Goal: Obtain resource: Obtain resource

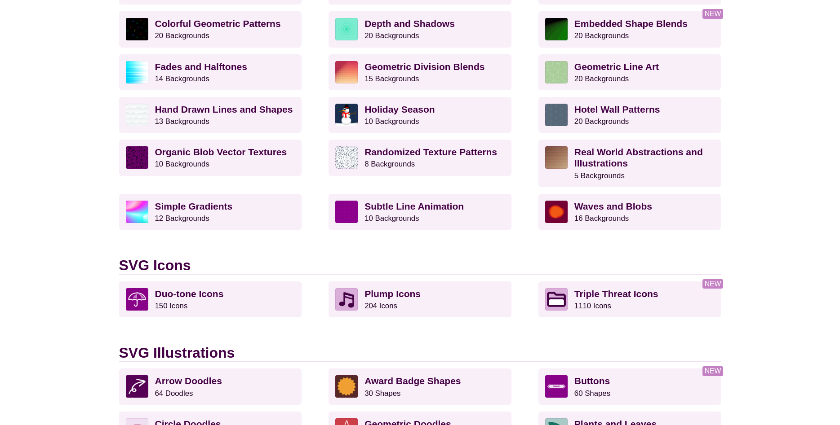
scroll to position [367, 0]
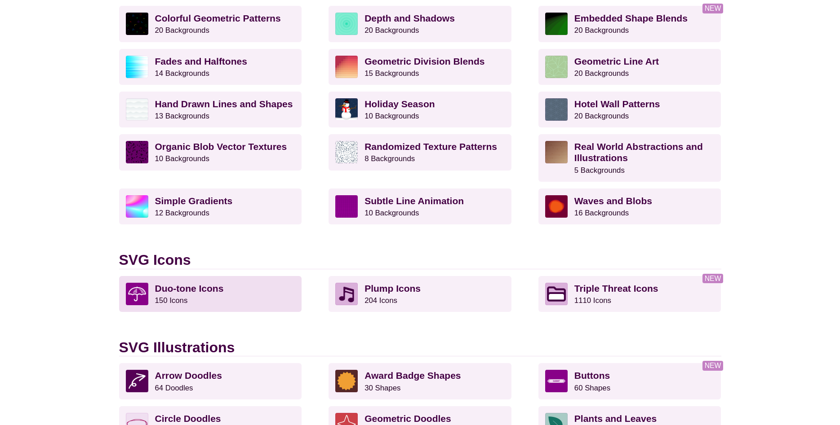
click at [201, 290] on strong "Duo-tone Icons" at bounding box center [189, 289] width 69 height 10
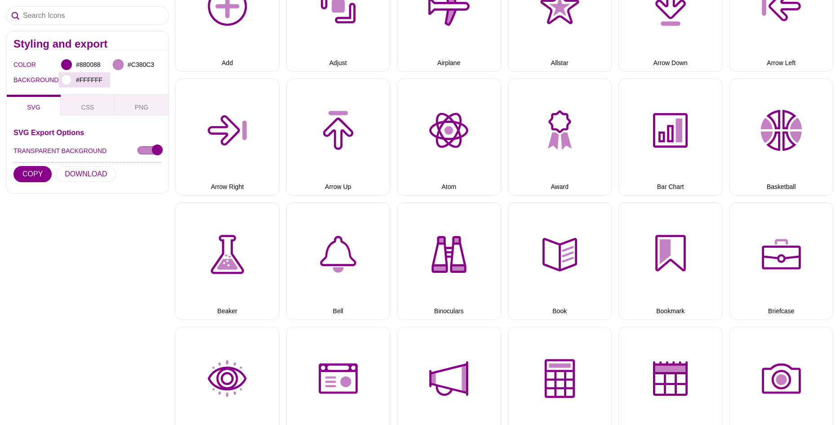
scroll to position [183, 0]
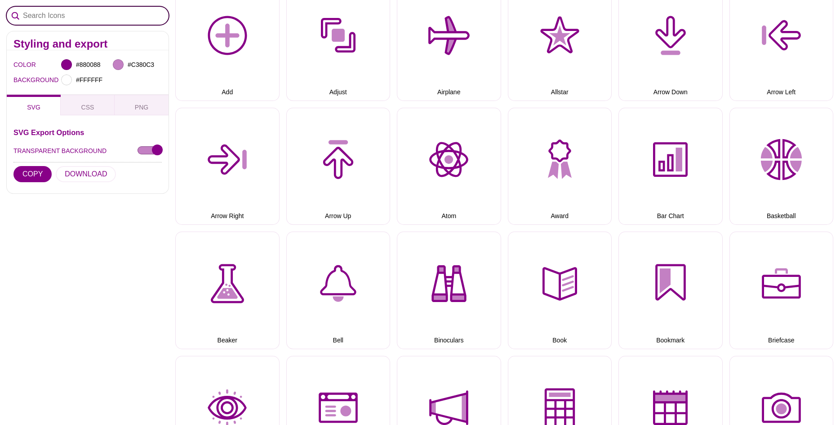
click at [43, 20] on input "Search Icons" at bounding box center [88, 16] width 162 height 18
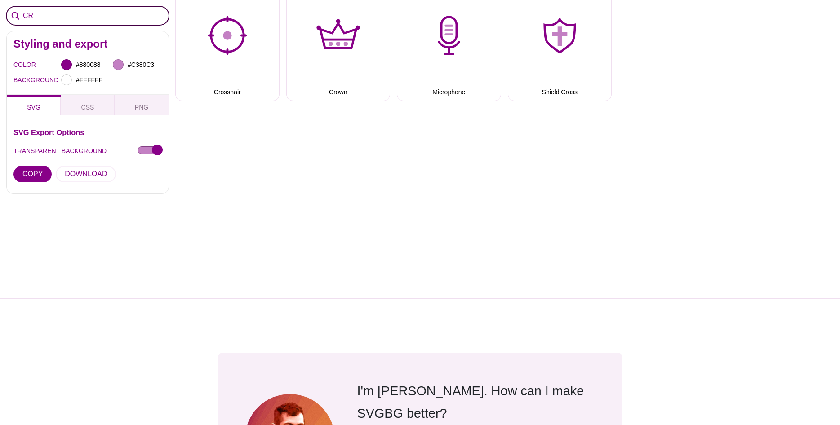
type input "C"
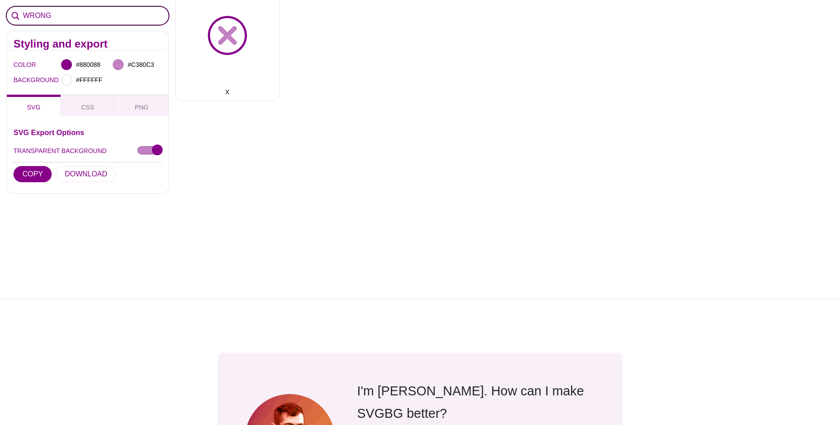
type input "WRONG"
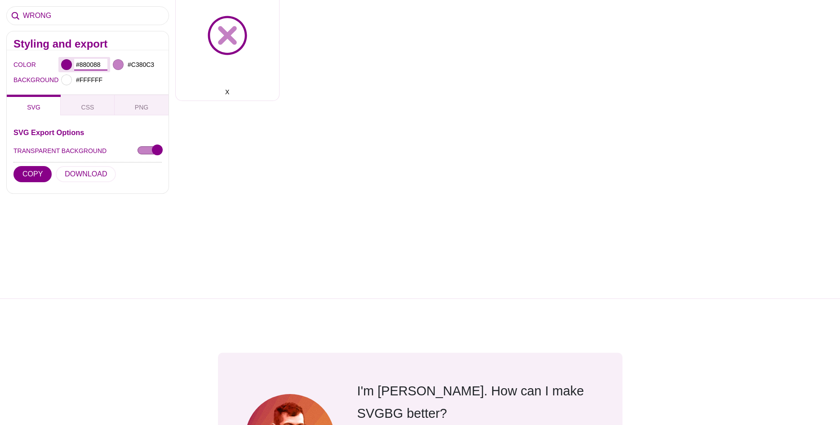
click at [88, 66] on input "#880088" at bounding box center [90, 65] width 33 height 12
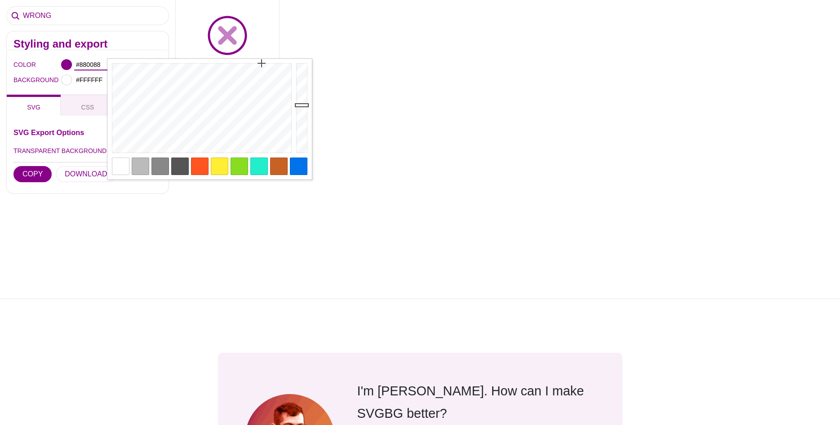
paste input "C93E2F"
type input "#C93E2F"
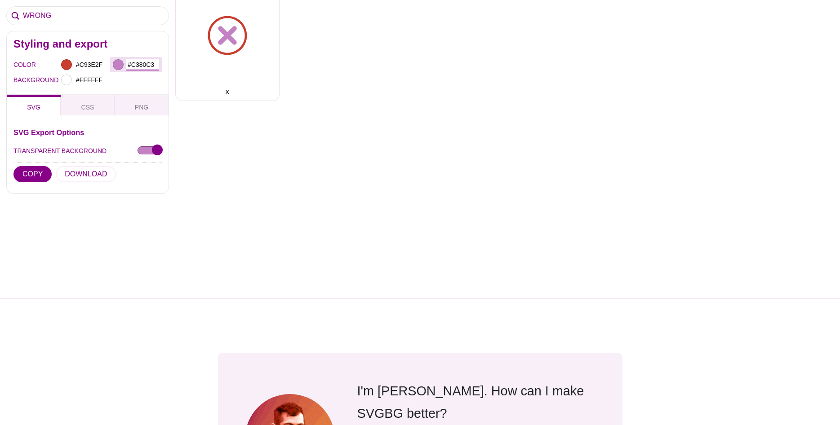
click at [149, 66] on input "#C380C3" at bounding box center [142, 65] width 33 height 12
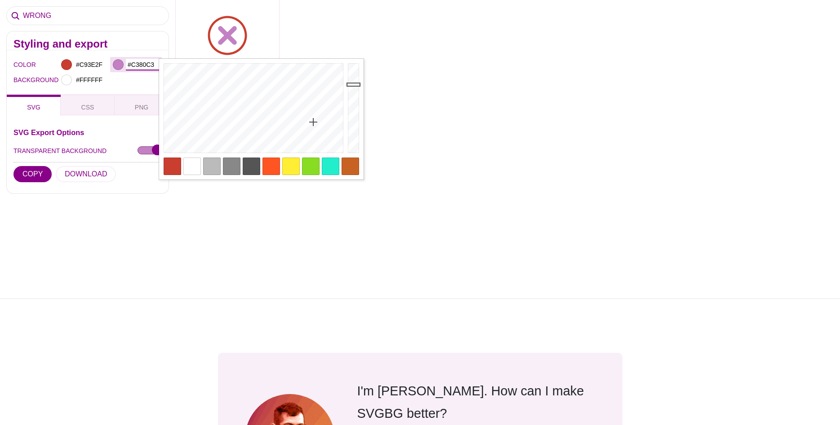
paste input "ef857a"
type input "#EF857A"
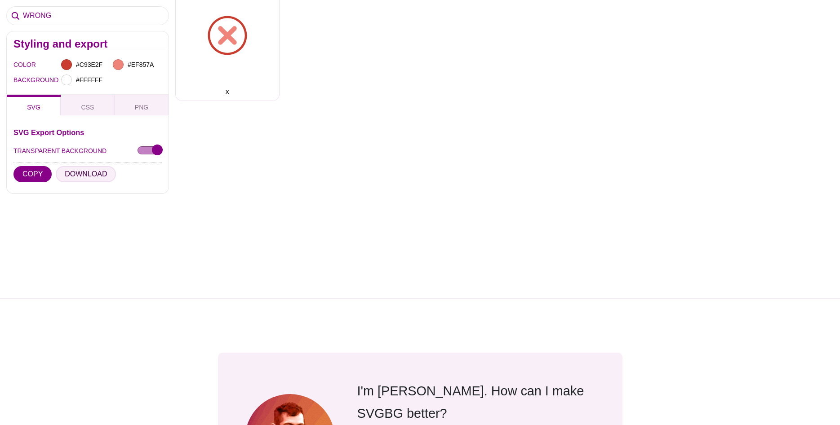
click at [77, 172] on button "DOWNLOAD" at bounding box center [86, 174] width 60 height 16
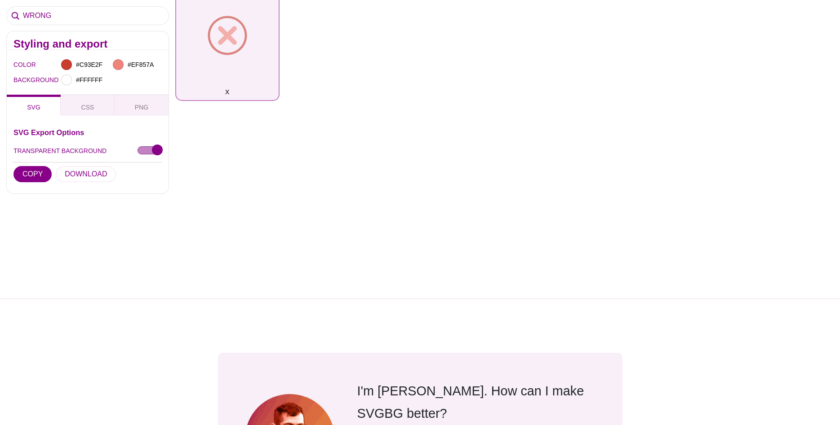
click at [242, 53] on button "X" at bounding box center [227, 42] width 104 height 118
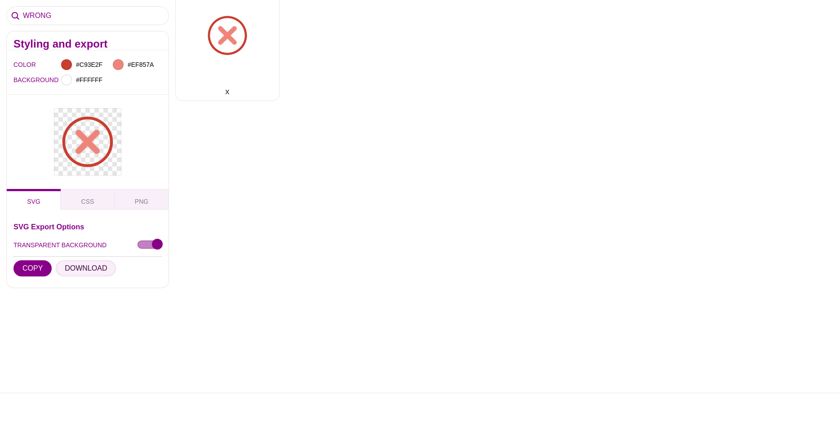
click at [91, 261] on button "DOWNLOAD" at bounding box center [86, 269] width 60 height 16
click at [98, 65] on input "#C93E2F" at bounding box center [90, 65] width 33 height 12
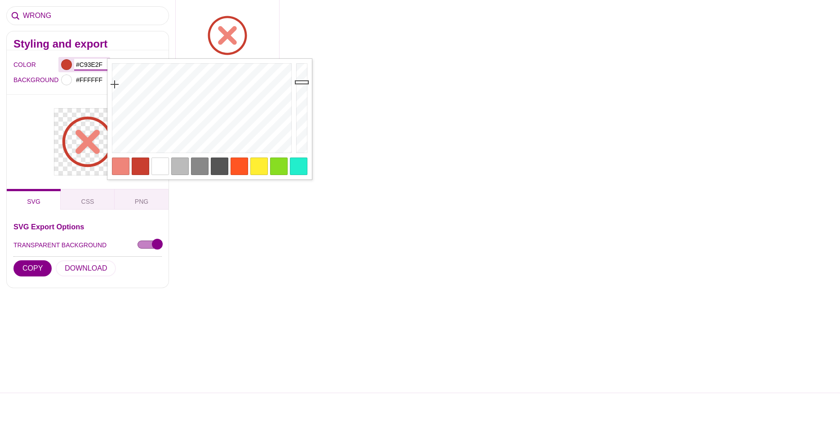
paste input "32465A"
type input "#32465A"
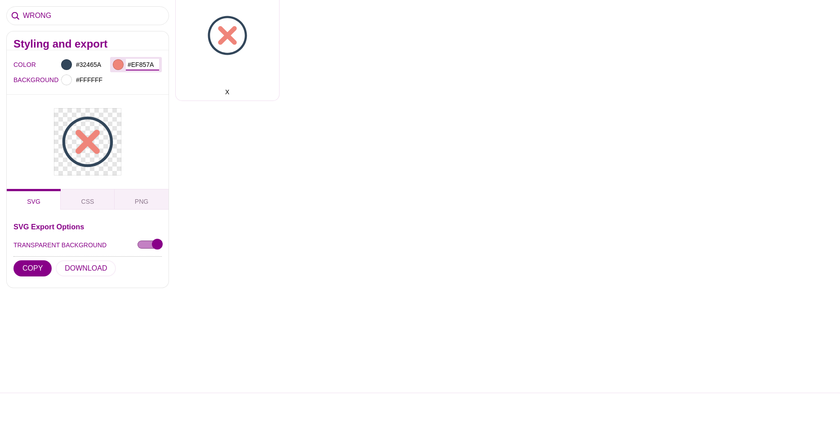
click at [147, 62] on input "#EF857A" at bounding box center [142, 65] width 33 height 12
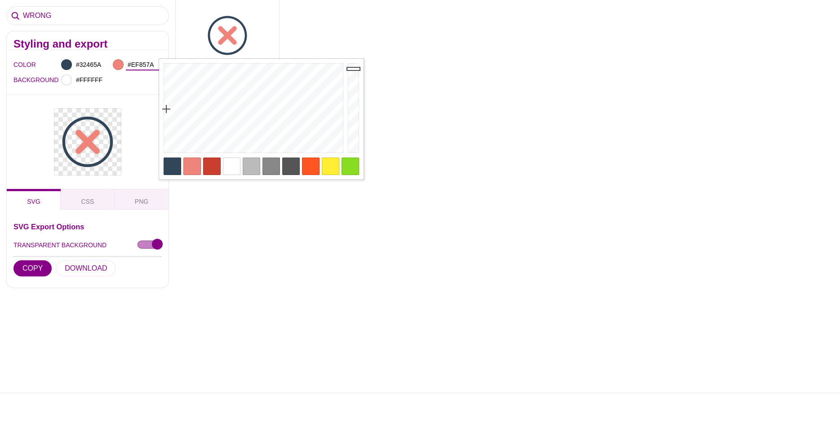
paste input "597f9e"
type input "#597F9E"
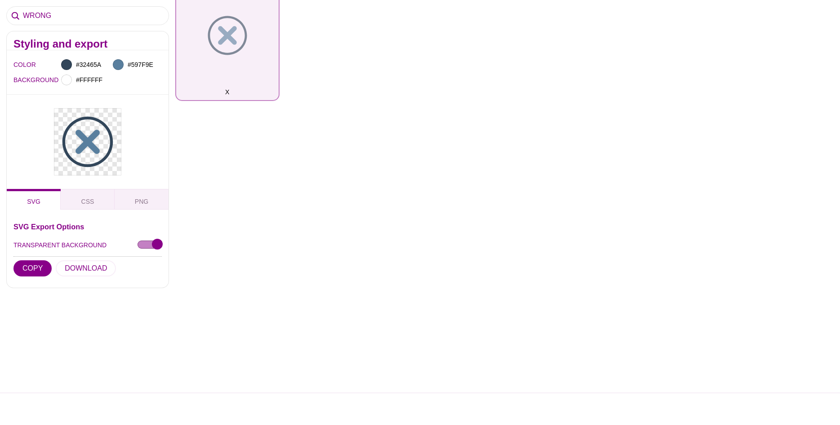
click at [252, 74] on button "X" at bounding box center [227, 42] width 104 height 118
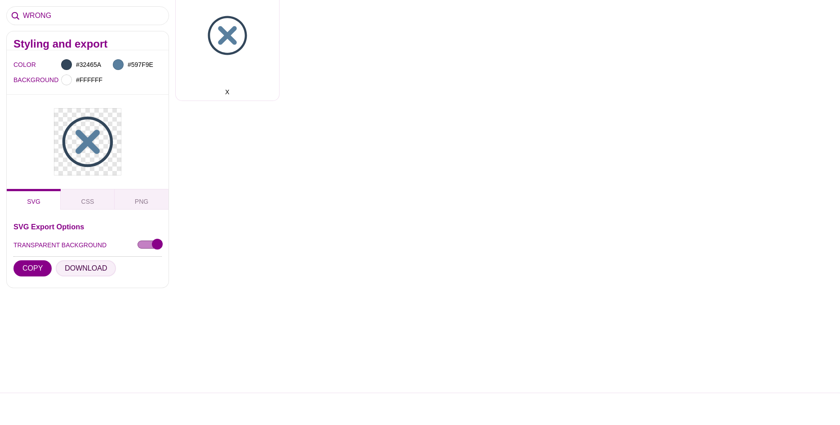
click at [84, 261] on button "DOWNLOAD" at bounding box center [86, 269] width 60 height 16
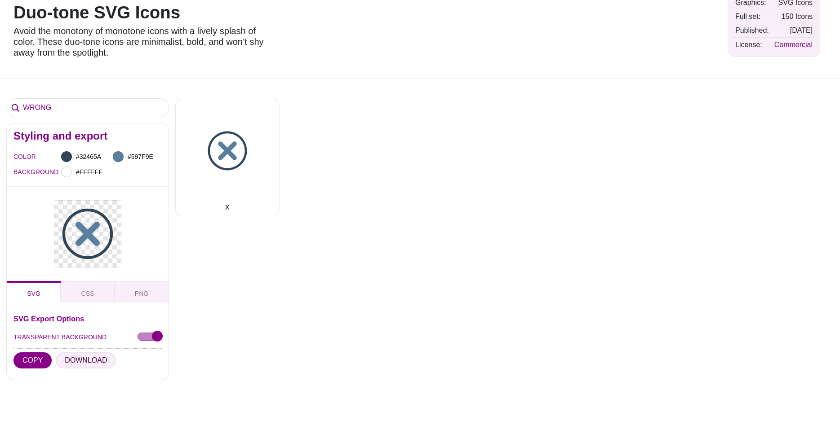
scroll to position [0, 0]
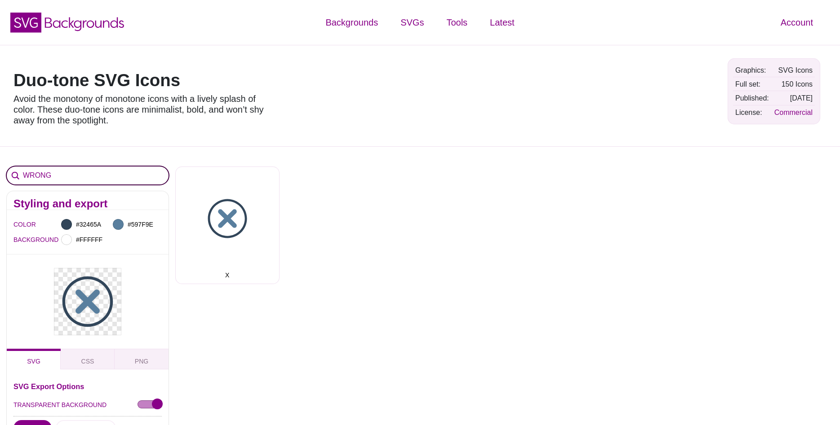
drag, startPoint x: 63, startPoint y: 176, endPoint x: 12, endPoint y: 176, distance: 51.2
click at [12, 176] on input "WRONG" at bounding box center [88, 176] width 162 height 18
type input "F"
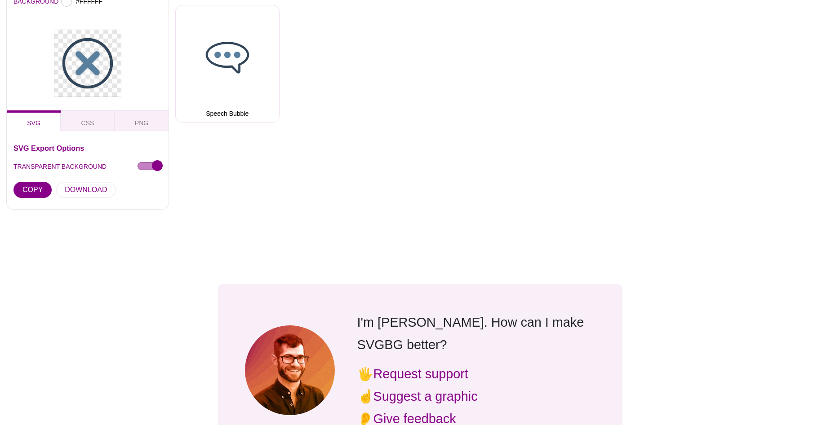
scroll to position [279, 0]
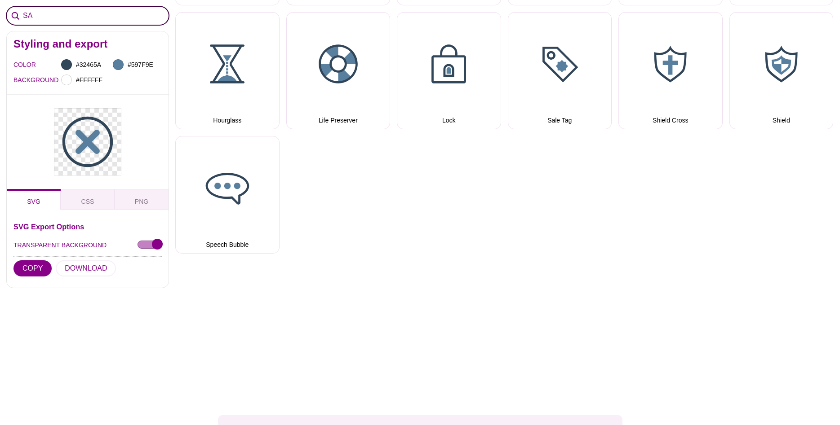
type input "S"
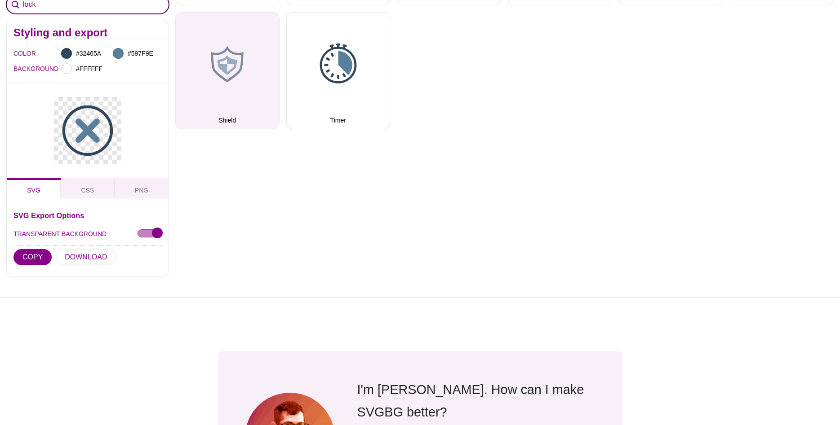
type input "lock"
click at [259, 64] on button "Shield" at bounding box center [227, 71] width 104 height 118
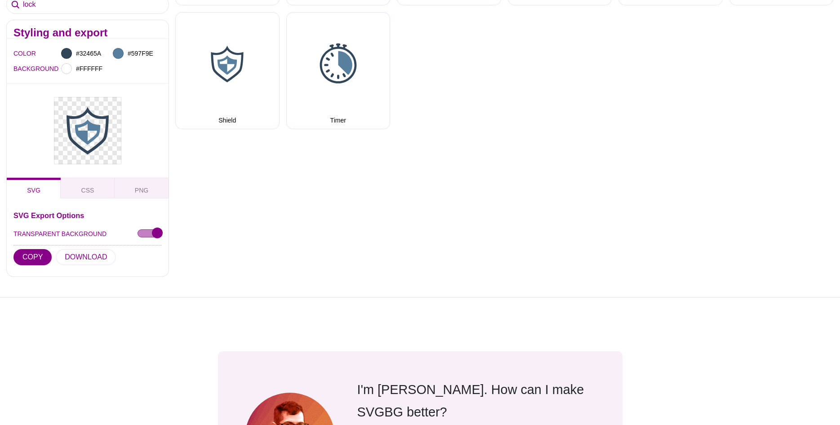
click at [89, 199] on div at bounding box center [87, 244] width 175 height 108
click at [81, 199] on div at bounding box center [87, 244] width 175 height 108
click at [310, 196] on div "lock Styling and export COLOR #32465A #597F9E BACKGROUND #FFFFFF SVG CSS PNG SV…" at bounding box center [420, 82] width 840 height 430
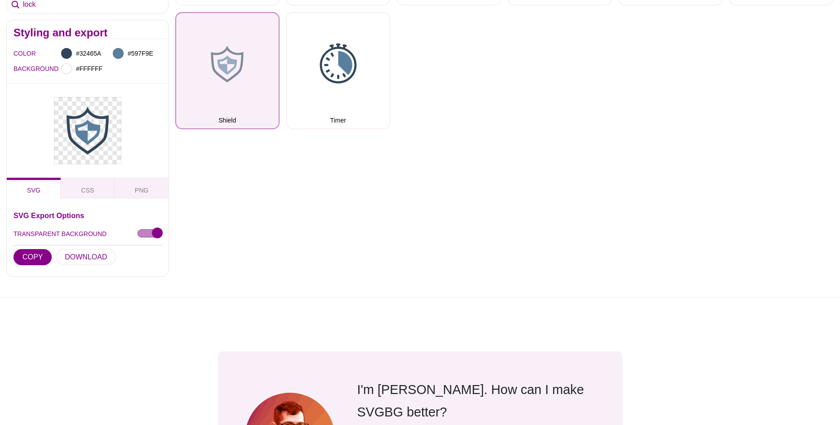
click at [246, 87] on button "Shield" at bounding box center [227, 71] width 104 height 118
click at [279, 116] on div "Add Adjust Airplane Allstar Arrow Down Arrow Left Arrow Right Arrow Up Atom Awa…" at bounding box center [507, 5] width 665 height 248
click at [258, 105] on button "Shield" at bounding box center [227, 71] width 104 height 118
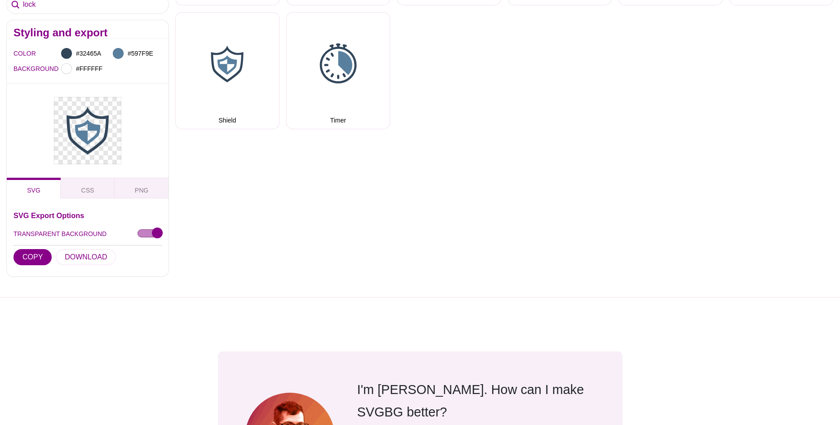
click at [76, 198] on div at bounding box center [87, 244] width 175 height 108
click at [82, 197] on div at bounding box center [87, 244] width 175 height 108
click at [38, 194] on div at bounding box center [87, 244] width 175 height 108
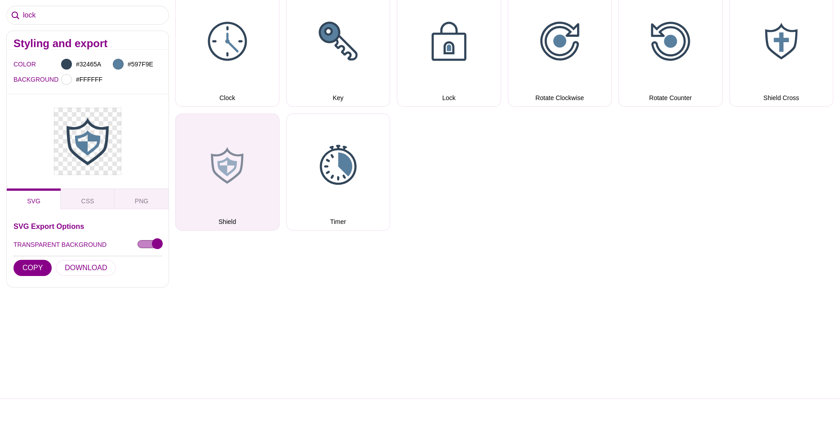
scroll to position [187, 0]
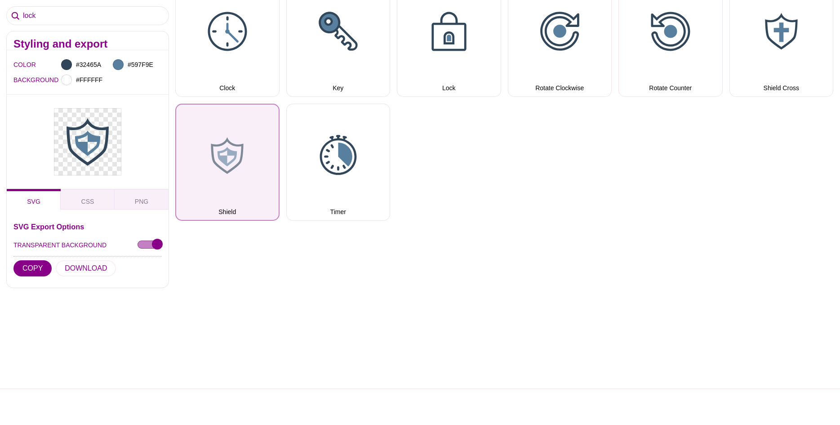
click at [246, 176] on button "Shield" at bounding box center [227, 163] width 104 height 118
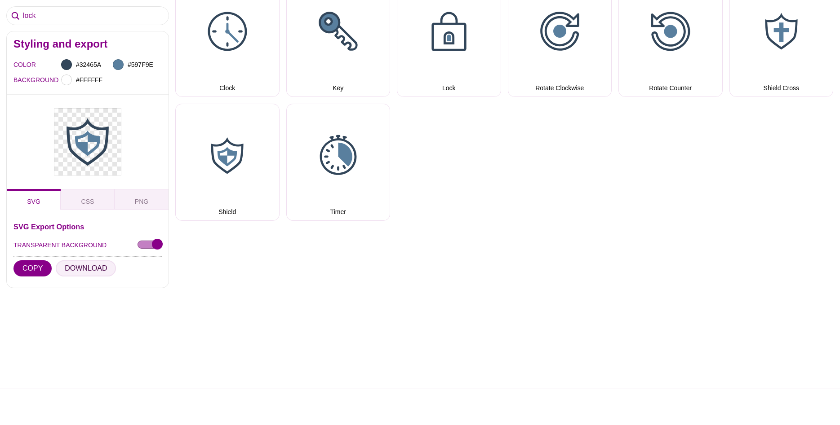
click at [84, 261] on button "DOWNLOAD" at bounding box center [86, 269] width 60 height 16
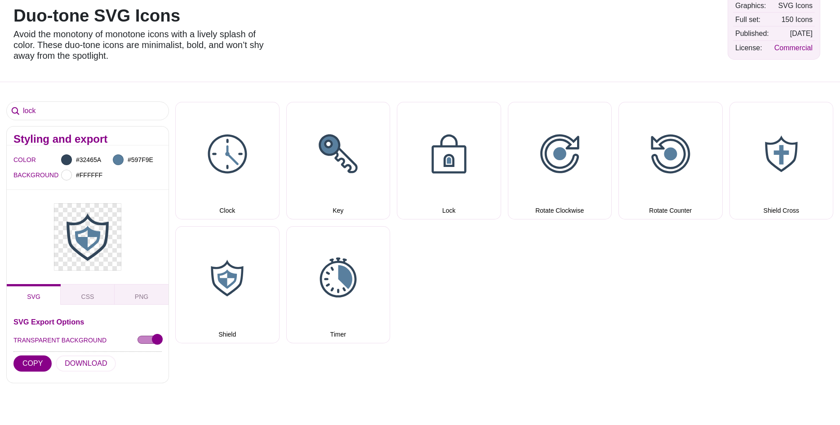
scroll to position [50, 0]
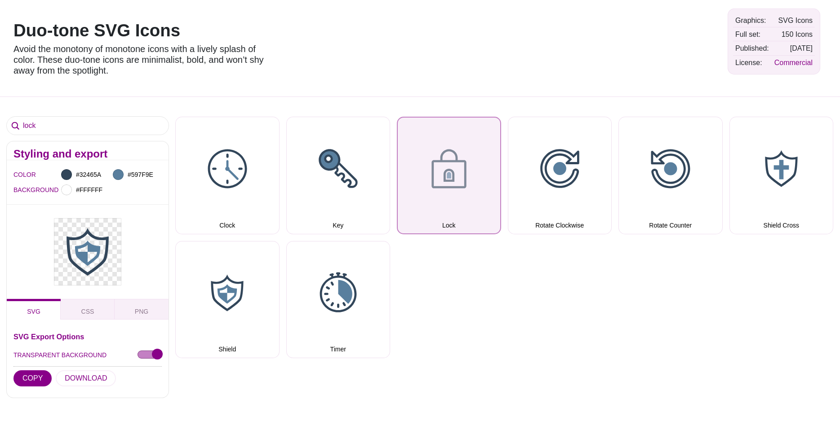
click at [455, 182] on button "Lock" at bounding box center [449, 176] width 104 height 118
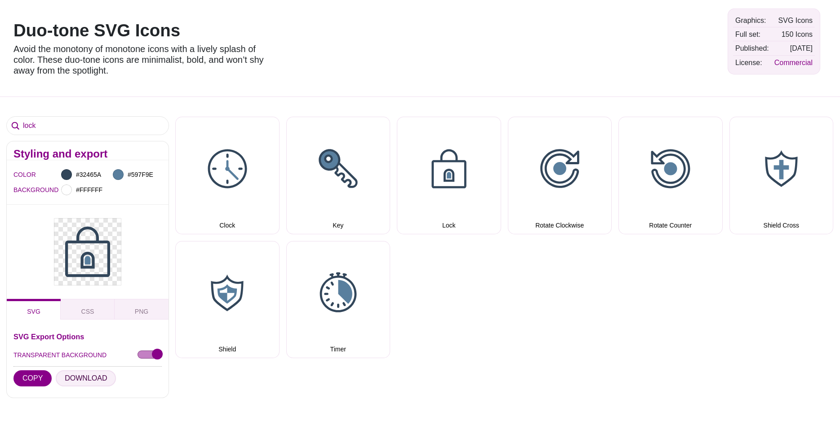
click at [75, 371] on button "DOWNLOAD" at bounding box center [86, 379] width 60 height 16
drag, startPoint x: 55, startPoint y: 124, endPoint x: 20, endPoint y: 122, distance: 35.1
click at [20, 122] on input "lock" at bounding box center [88, 126] width 162 height 18
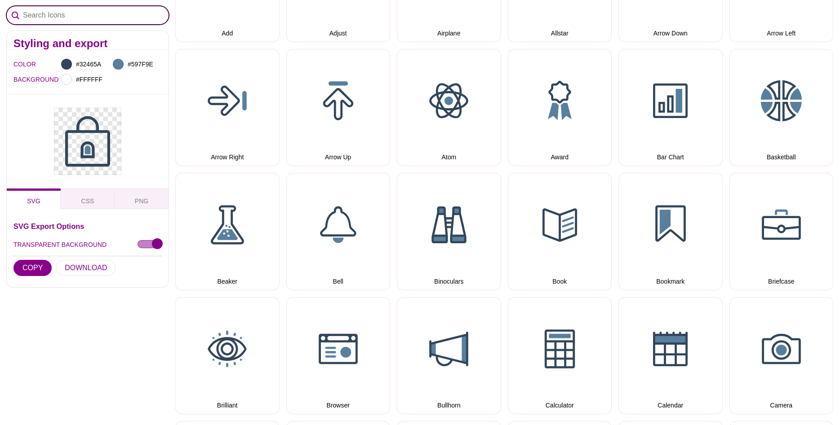
scroll to position [0, 0]
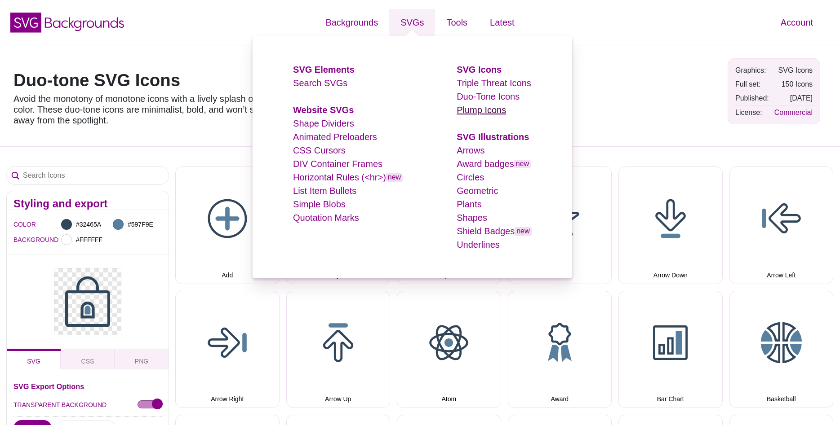
click at [491, 113] on link "Plump Icons" at bounding box center [480, 110] width 49 height 10
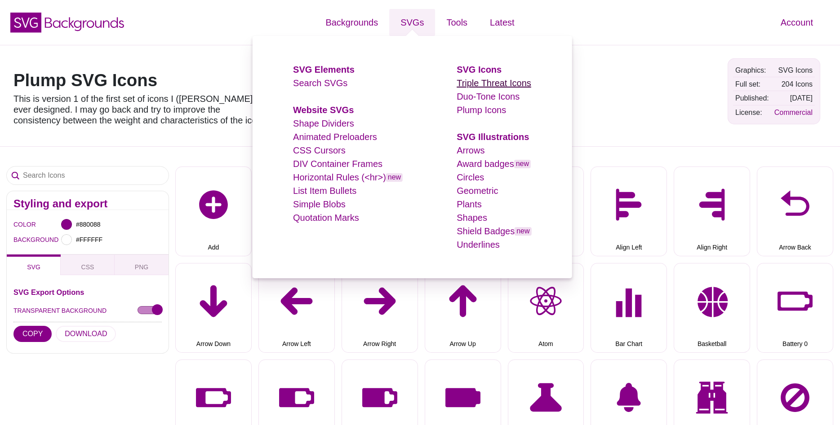
click at [486, 83] on link "Triple Threat Icons" at bounding box center [493, 83] width 75 height 10
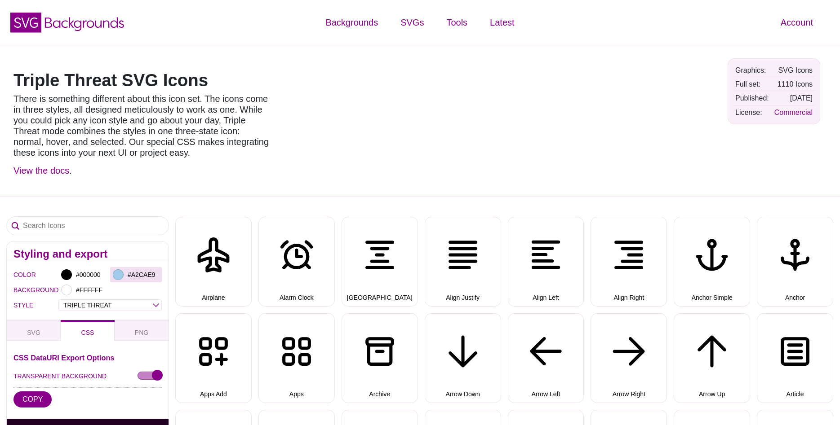
click at [116, 279] on div at bounding box center [118, 275] width 11 height 11
click at [125, 278] on div "#A2CAE9" at bounding box center [136, 274] width 52 height 15
click at [59, 301] on select "OUTLINE DUO-TONE SOLID TRIPLE THREAT DOUBLE TROUBLE" at bounding box center [110, 306] width 102 height 10
select select "duo-tone"
click option "DUO-TONE" at bounding box center [0, 0] width 0 height 0
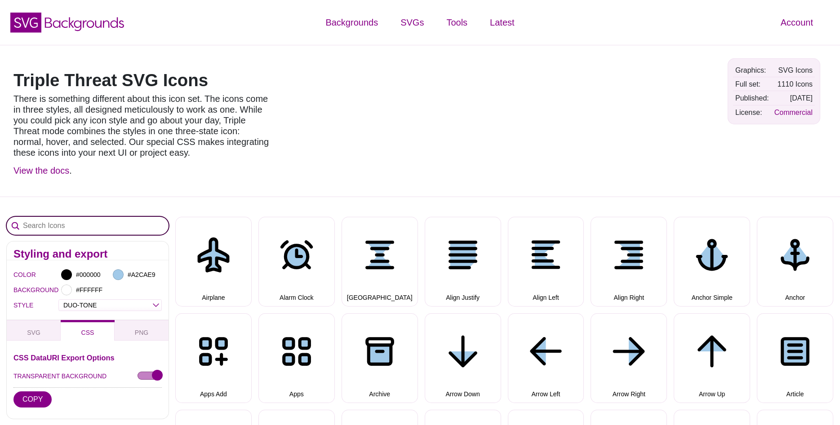
click at [58, 229] on input "Search Icons" at bounding box center [88, 226] width 162 height 18
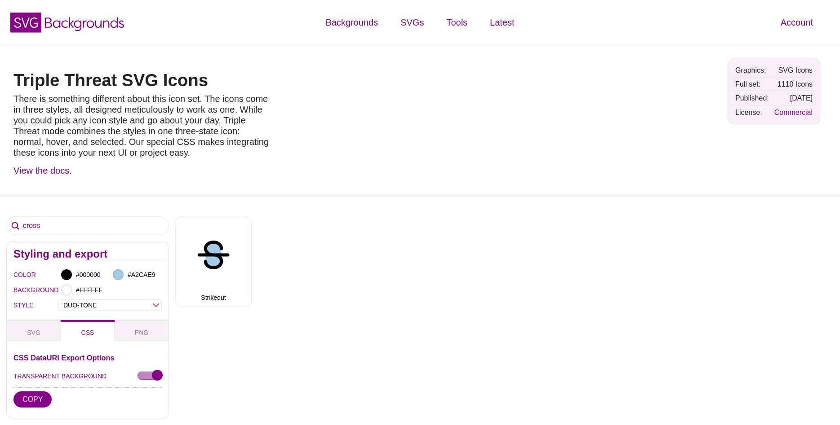
click at [637, 216] on div "Airplane Alarm Clock Align Center Align Justify Align Left Align Right Anchor S…" at bounding box center [507, 258] width 665 height 97
drag, startPoint x: 31, startPoint y: 226, endPoint x: 13, endPoint y: 225, distance: 18.0
click at [13, 225] on input "cross" at bounding box center [88, 226] width 162 height 18
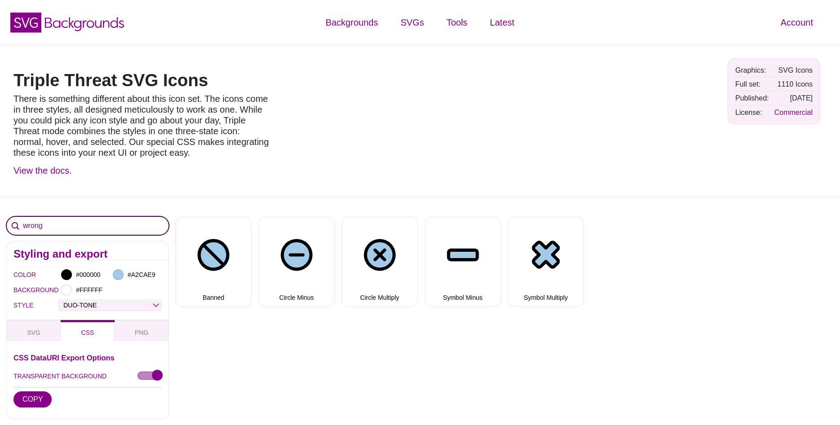
type input "wrong"
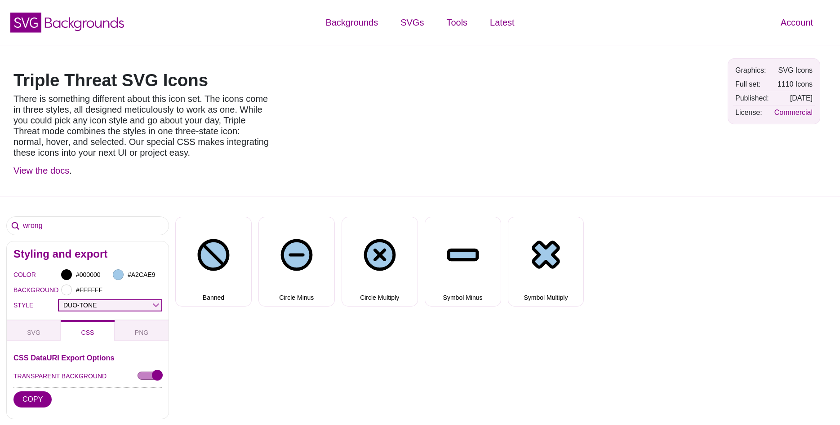
click at [59, 301] on select "OUTLINE DUO-TONE SOLID TRIPLE THREAT DOUBLE TROUBLE" at bounding box center [110, 306] width 102 height 10
click option "DOUBLE TROUBLE" at bounding box center [0, 0] width 0 height 0
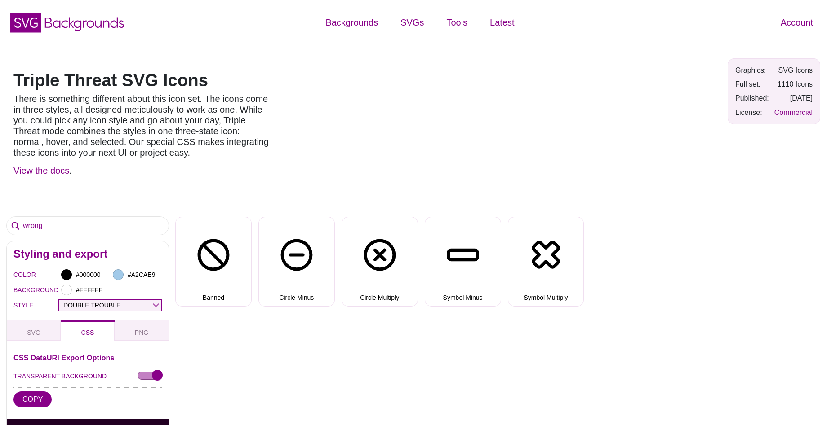
click at [59, 301] on select "OUTLINE DUO-TONE SOLID TRIPLE THREAT DOUBLE TROUBLE" at bounding box center [110, 306] width 102 height 10
click option "OUTLINE" at bounding box center [0, 0] width 0 height 0
click at [59, 301] on select "OUTLINE DUO-TONE SOLID TRIPLE THREAT DOUBLE TROUBLE" at bounding box center [110, 306] width 102 height 10
click option "DUO-TONE" at bounding box center [0, 0] width 0 height 0
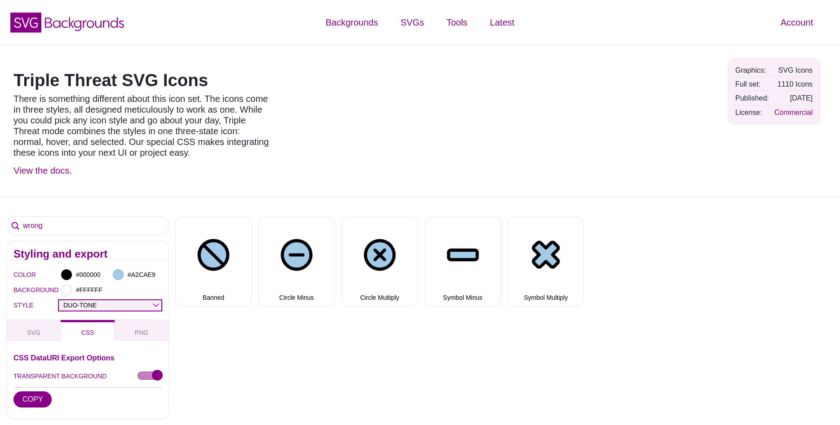
click at [59, 301] on select "OUTLINE DUO-TONE SOLID TRIPLE THREAT DOUBLE TROUBLE" at bounding box center [110, 306] width 102 height 10
click option "TRIPLE THREAT" at bounding box center [0, 0] width 0 height 0
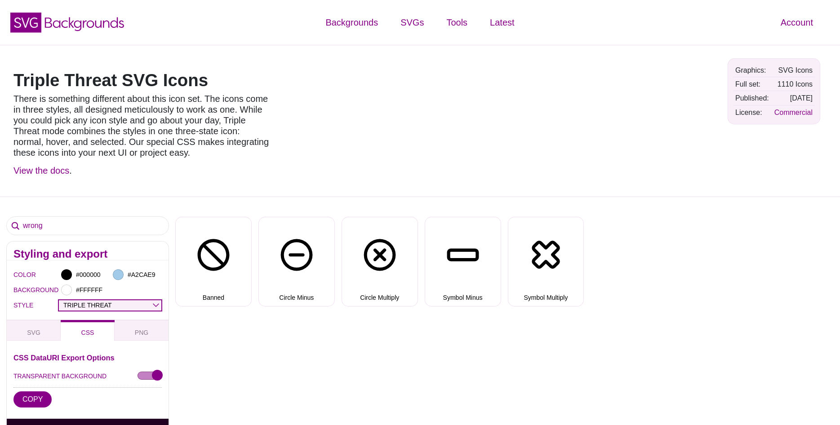
click at [59, 301] on select "OUTLINE DUO-TONE SOLID TRIPLE THREAT DOUBLE TROUBLE" at bounding box center [110, 306] width 102 height 10
select select "duo-tone"
click option "DUO-TONE" at bounding box center [0, 0] width 0 height 0
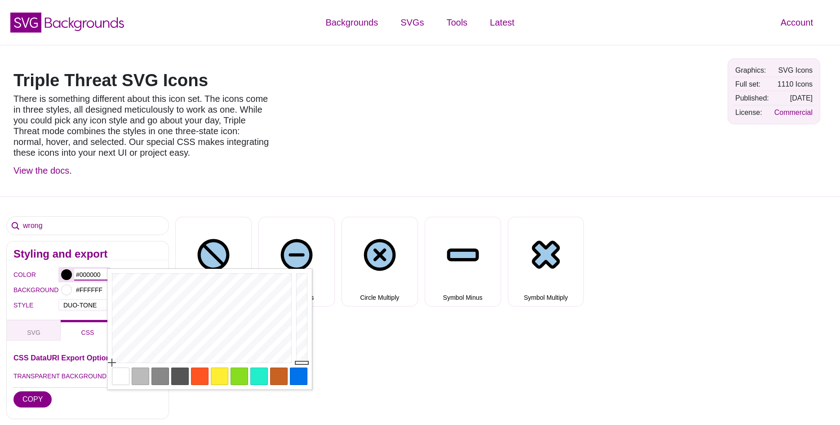
click at [80, 278] on input "#000000" at bounding box center [90, 275] width 33 height 12
click at [301, 171] on div "Triple Threat SVG Icons There is something different about this icon set. The i…" at bounding box center [420, 121] width 840 height 152
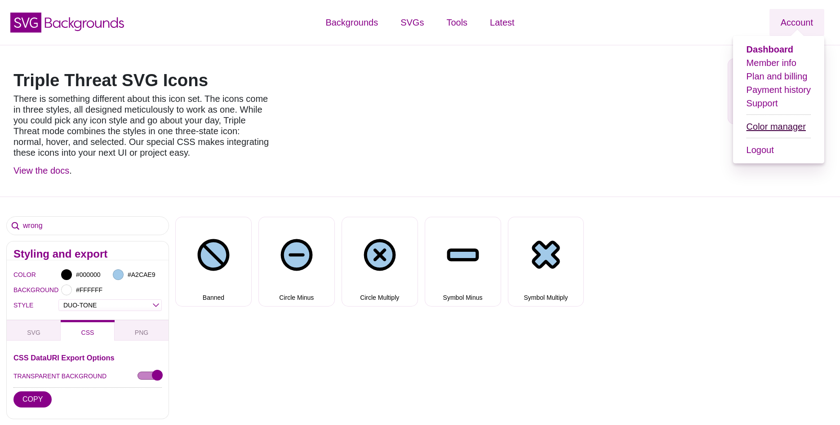
click at [775, 128] on link "Color manager" at bounding box center [775, 127] width 59 height 10
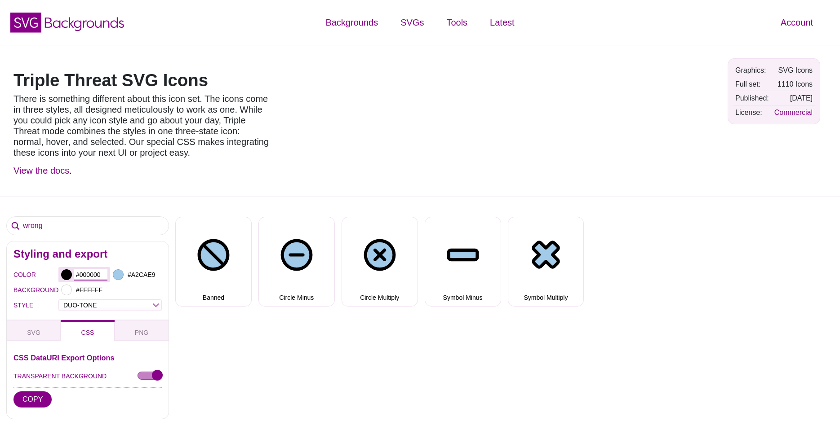
click at [85, 273] on input "#000000" at bounding box center [90, 275] width 33 height 12
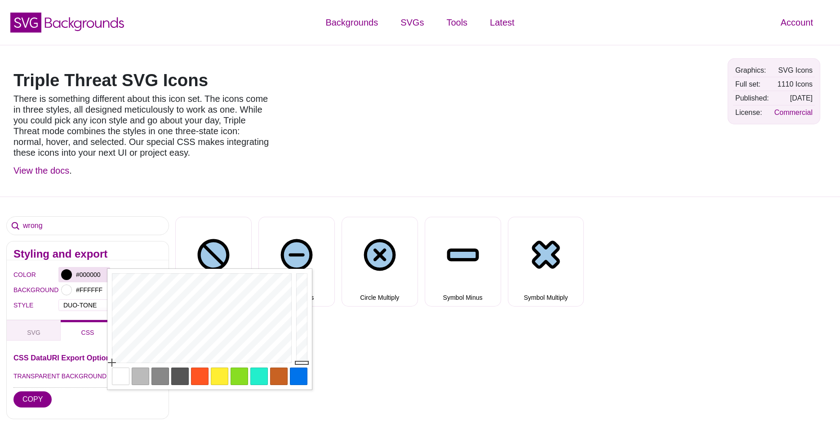
click at [67, 275] on div at bounding box center [66, 275] width 11 height 11
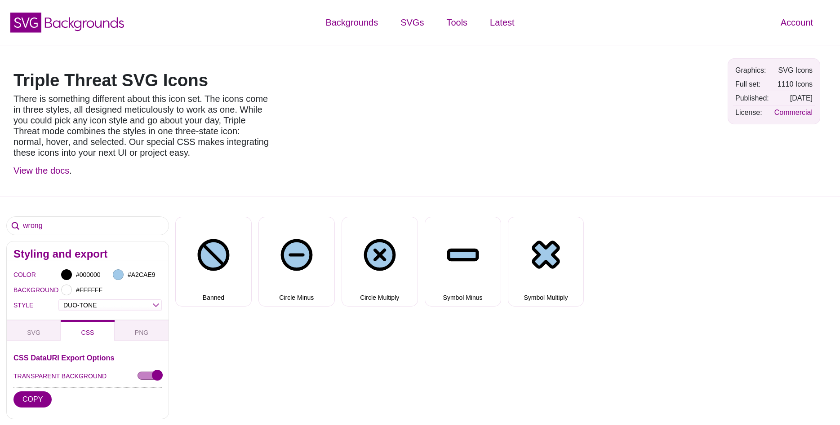
click at [386, 138] on div at bounding box center [542, 121] width 357 height 138
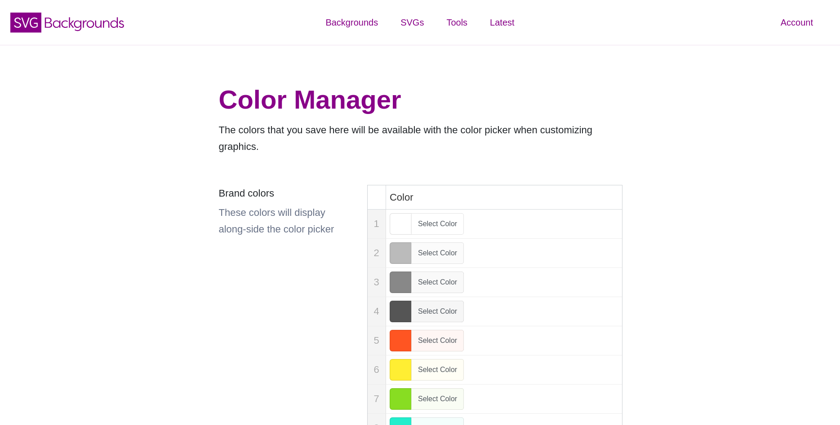
click at [663, 103] on div "Color Manager The colors that you save here will be available with the color pi…" at bounding box center [420, 381] width 840 height 673
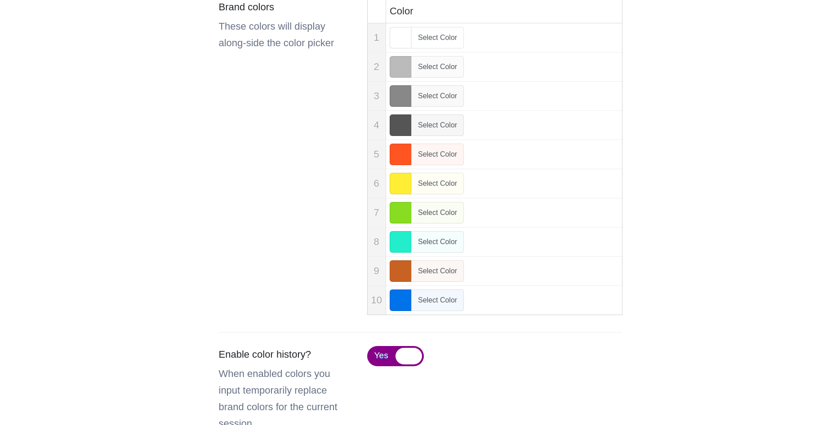
scroll to position [137, 0]
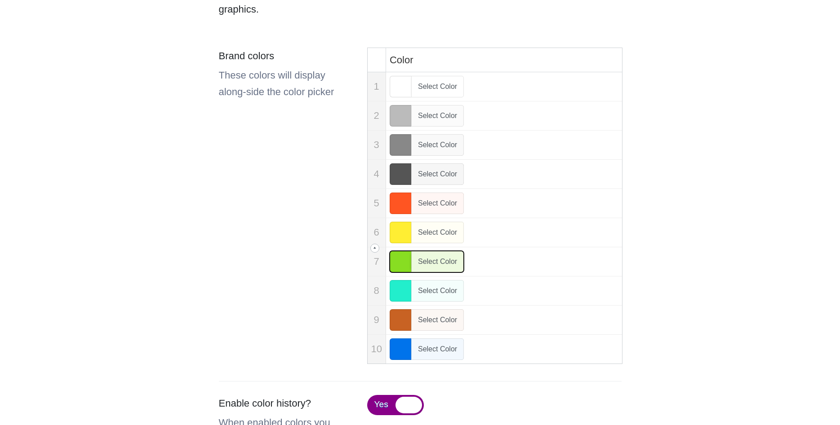
click at [429, 261] on span "Select Color" at bounding box center [437, 262] width 53 height 22
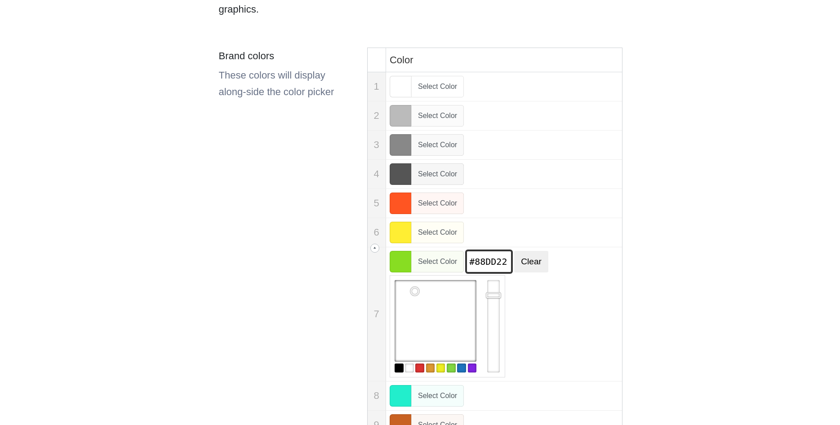
click at [502, 259] on input "#88DD22" at bounding box center [488, 262] width 45 height 22
paste input "c93e2f"
type input "#c93e2f"
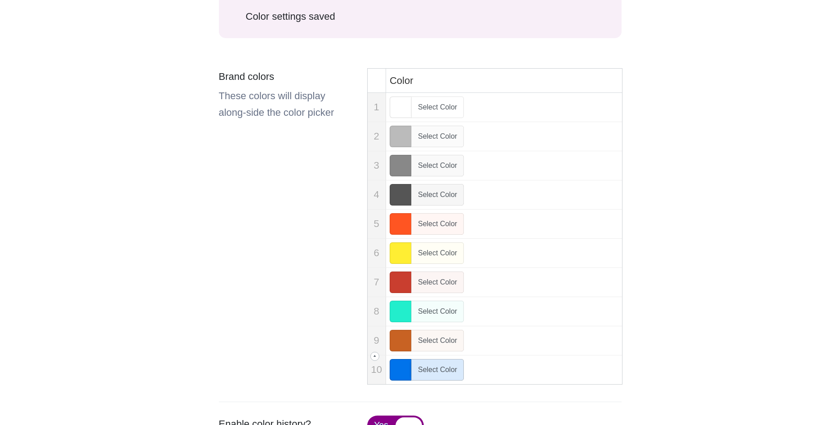
scroll to position [183, 0]
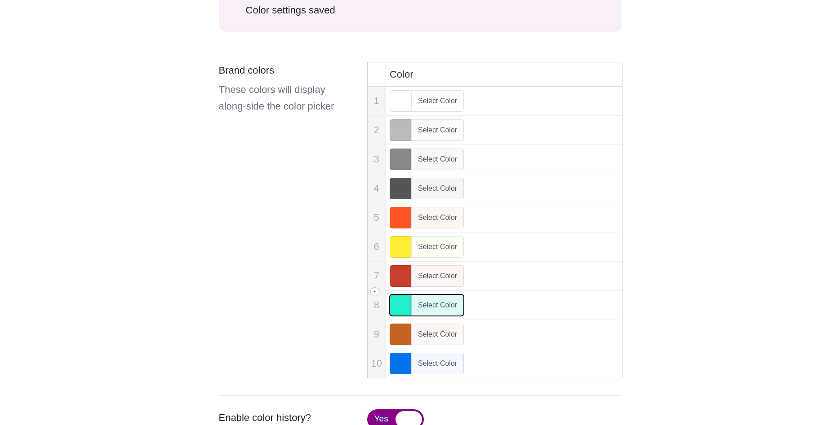
click at [438, 309] on span "Select Color" at bounding box center [437, 306] width 53 height 22
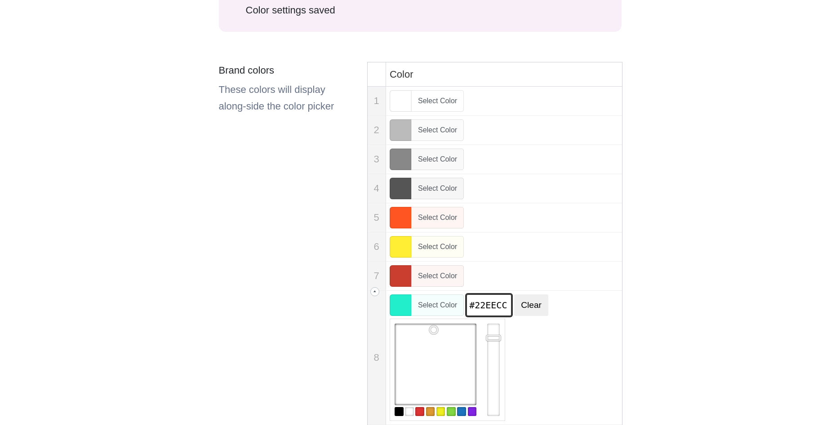
click at [486, 306] on input "#22EECC" at bounding box center [488, 306] width 45 height 22
paste input "ef857a"
type input "#ef857a"
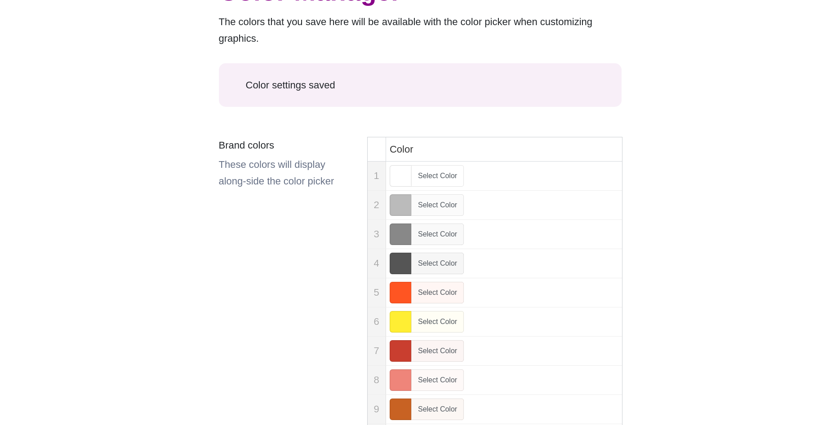
scroll to position [46, 0]
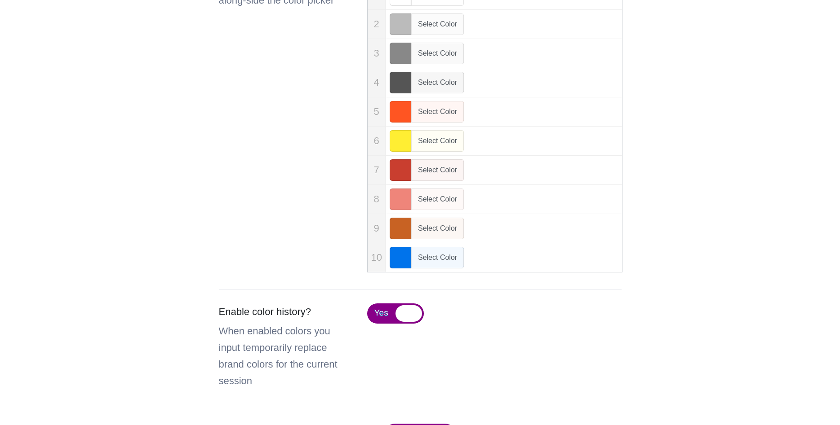
scroll to position [321, 0]
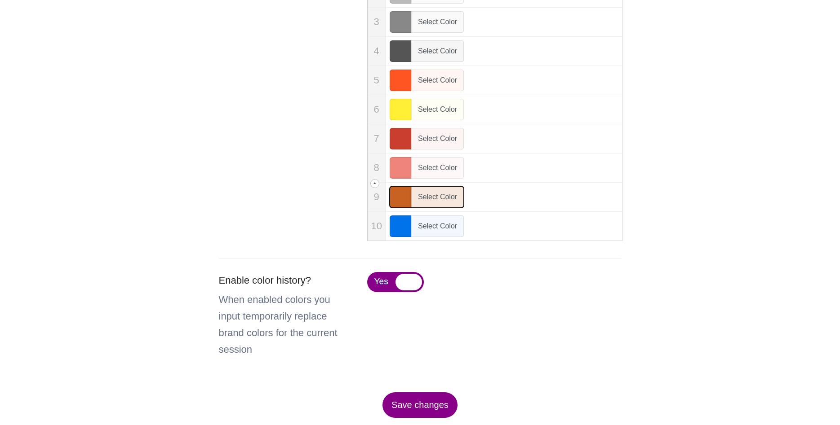
click at [426, 198] on span "Select Color" at bounding box center [437, 197] width 53 height 22
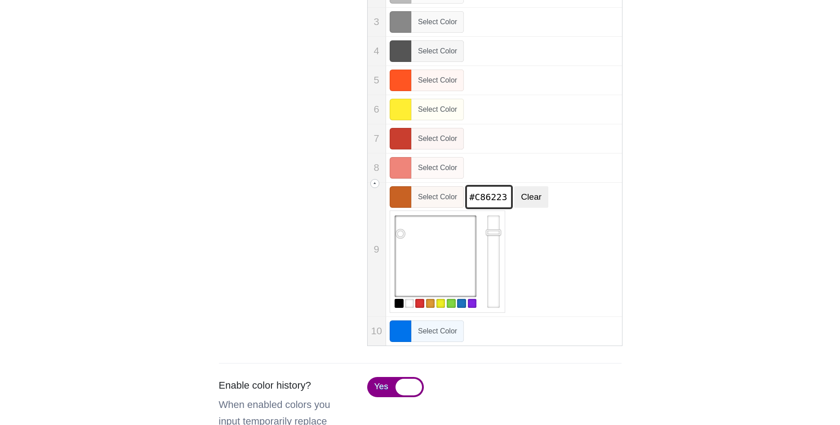
click at [487, 200] on input "#c86223" at bounding box center [488, 197] width 45 height 22
paste input "32465a"
type input "#32465a"
click at [544, 234] on div at bounding box center [469, 262] width 159 height 102
click at [553, 312] on div "Select Color Color value #32465a Clear" at bounding box center [504, 249] width 229 height 127
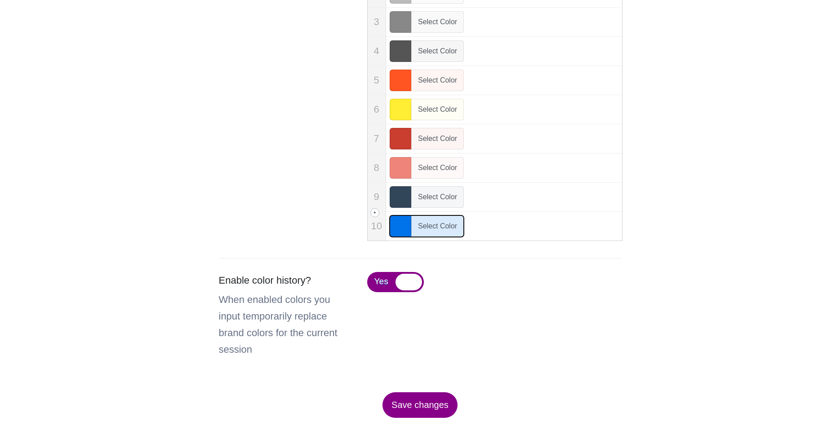
click at [435, 233] on span "Select Color" at bounding box center [437, 227] width 53 height 22
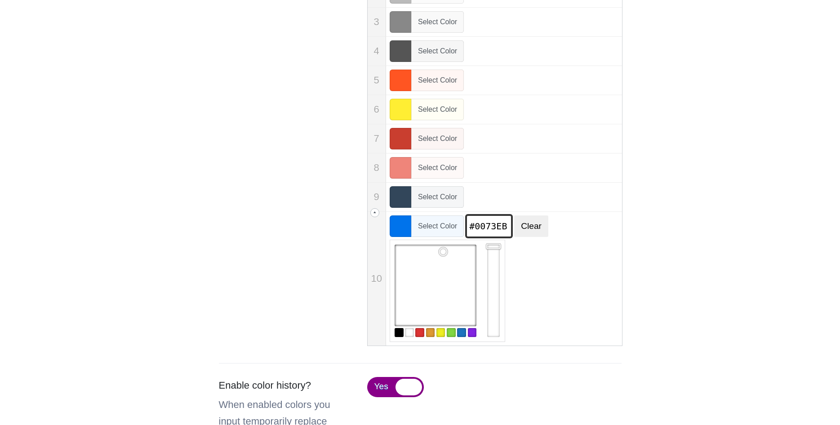
click at [503, 227] on input "#0073eb" at bounding box center [488, 227] width 45 height 22
paste input "597f9e"
type input "#597f9e"
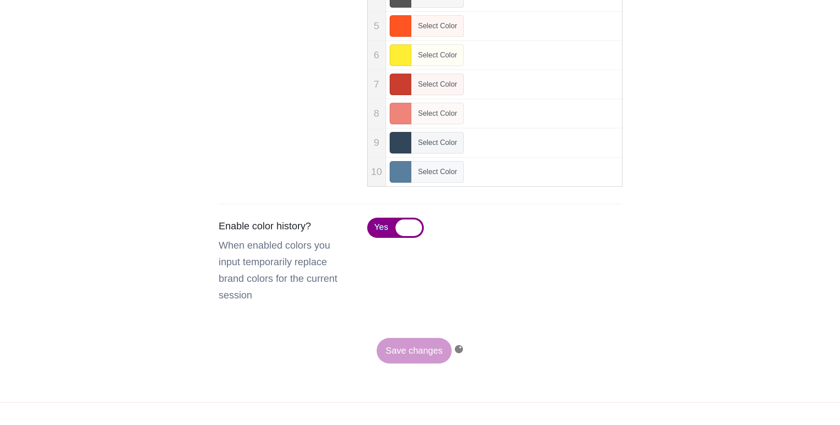
scroll to position [458, 0]
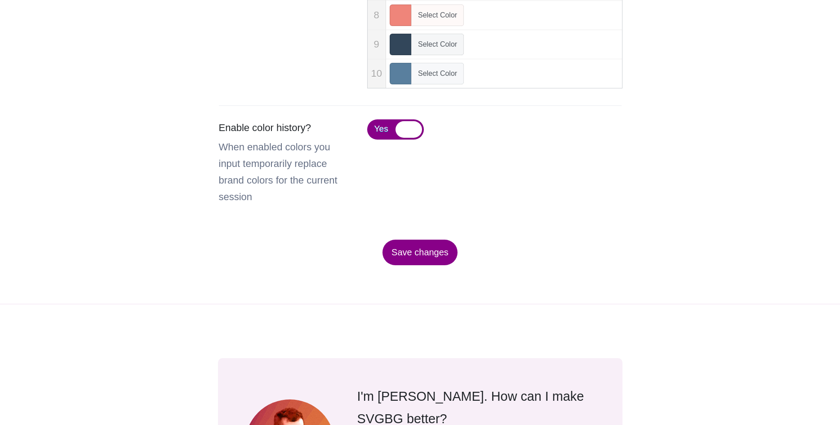
scroll to position [504, 0]
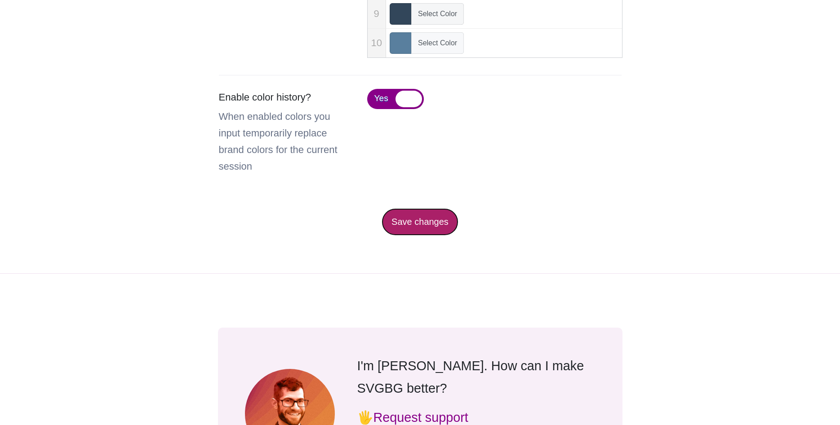
click at [407, 224] on button "Save changes" at bounding box center [419, 222] width 75 height 26
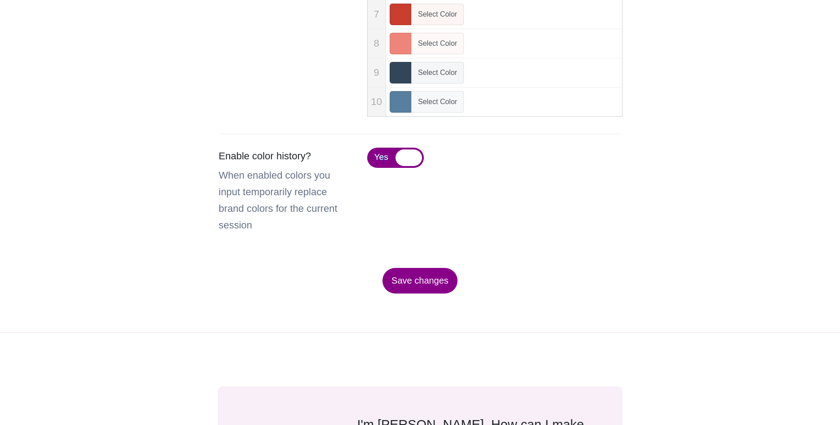
scroll to position [458, 0]
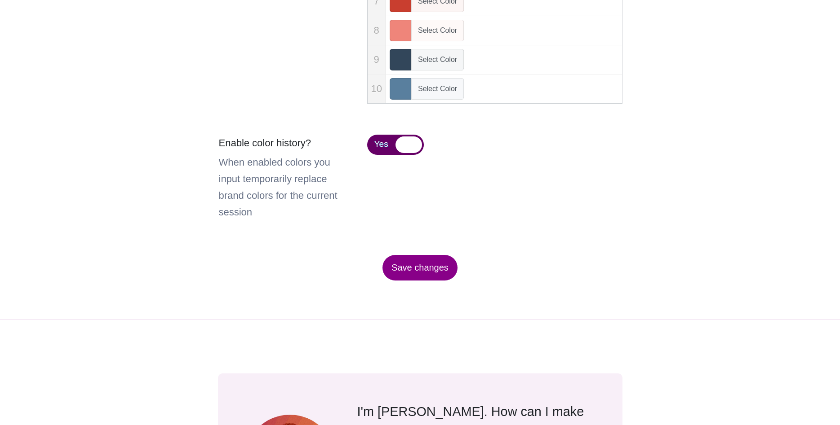
click at [383, 137] on span "Yes" at bounding box center [381, 145] width 28 height 20
click at [373, 142] on input "Yes No" at bounding box center [370, 145] width 6 height 6
checkbox input "false"
click at [432, 271] on button "Save changes" at bounding box center [419, 268] width 75 height 26
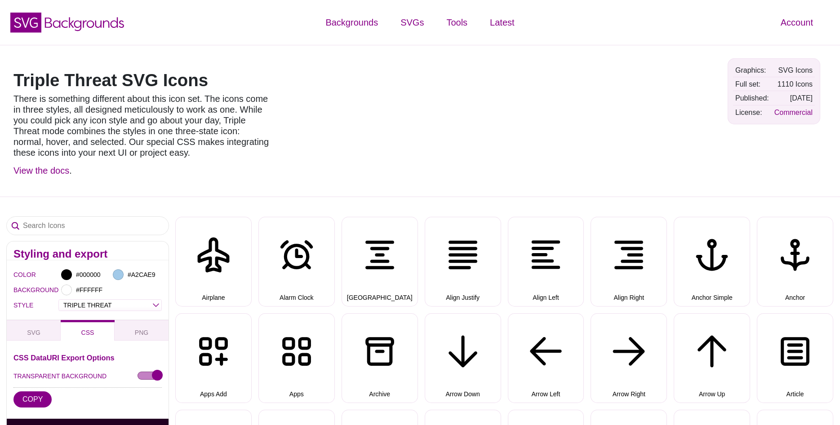
select select "triple threat"
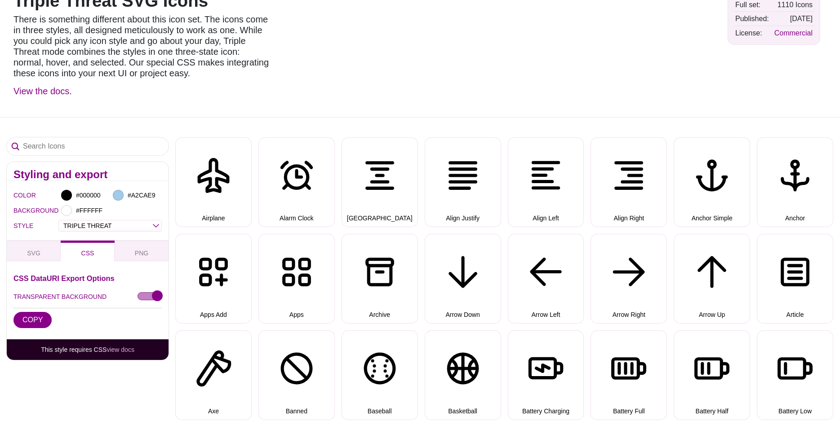
scroll to position [92, 0]
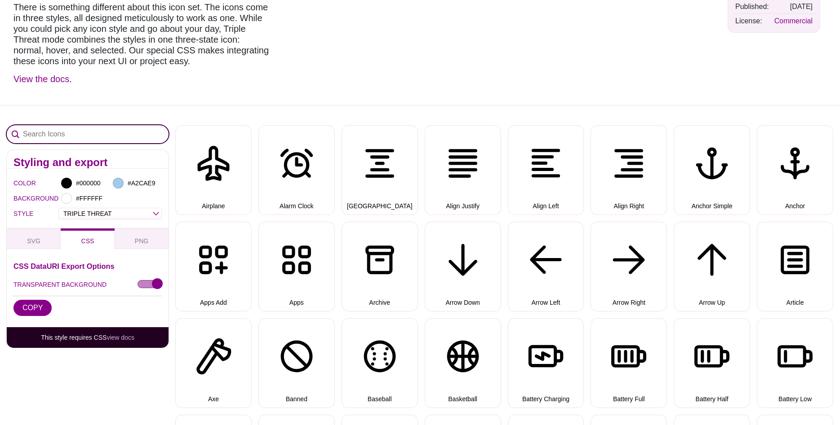
click at [60, 136] on input "Search Icons" at bounding box center [88, 134] width 162 height 18
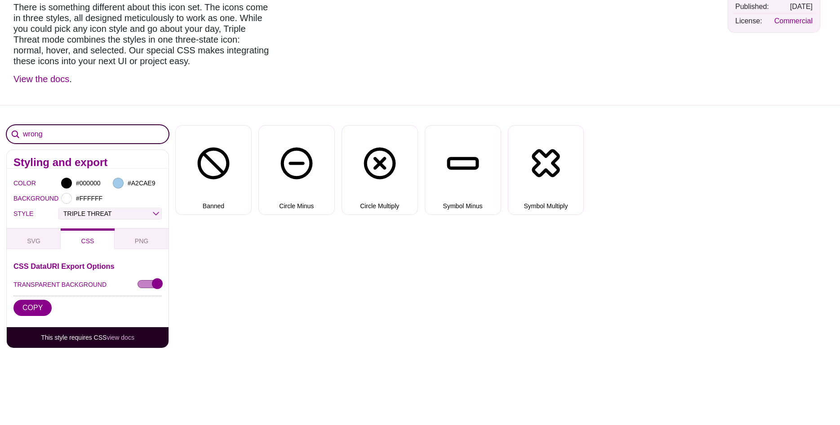
type input "wrong"
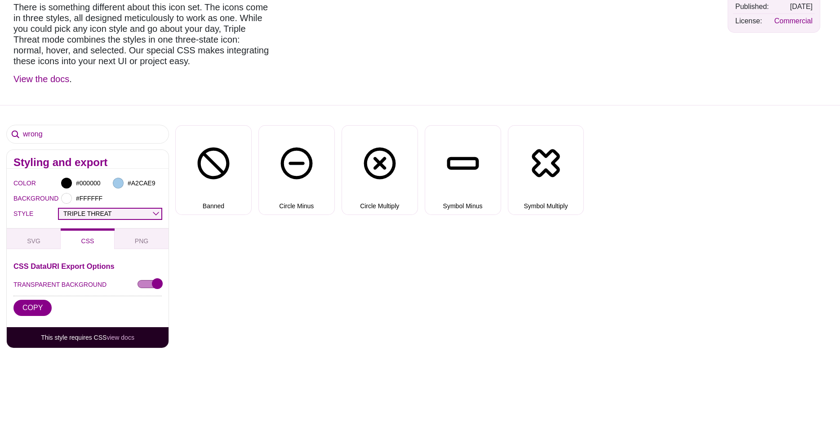
click at [59, 209] on select "OUTLINE DUO-TONE SOLID TRIPLE THREAT DOUBLE TROUBLE" at bounding box center [110, 214] width 102 height 10
select select "duo-tone"
click option "DUO-TONE" at bounding box center [0, 0] width 0 height 0
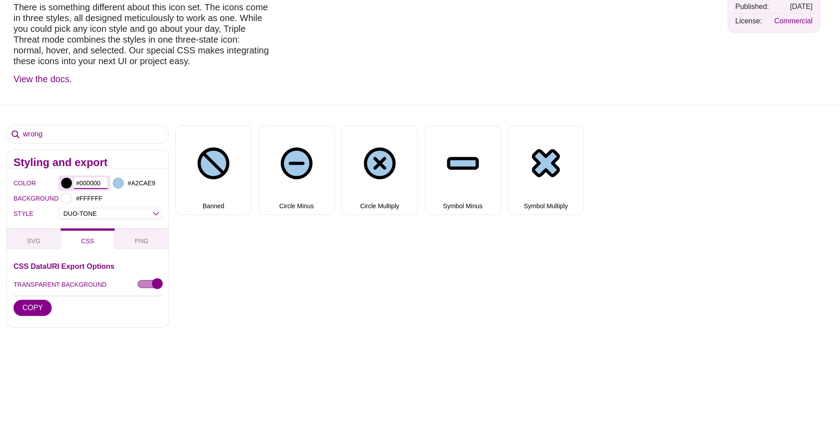
click at [79, 184] on input "#000000" at bounding box center [90, 183] width 33 height 12
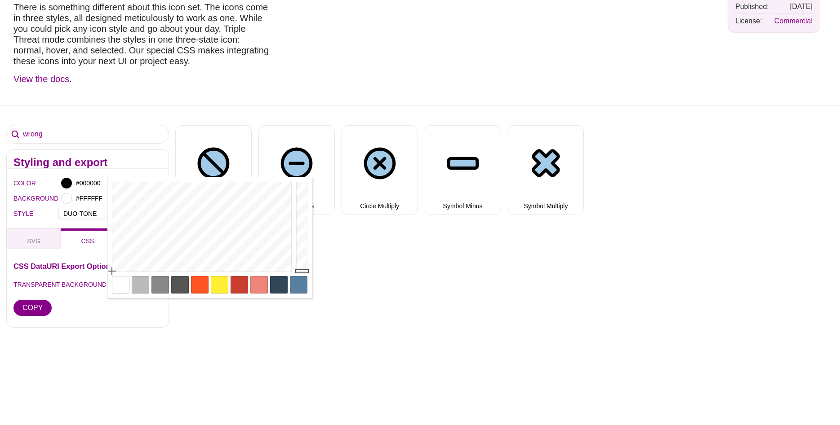
click at [276, 287] on div at bounding box center [279, 285] width 18 height 18
type input "#32465A"
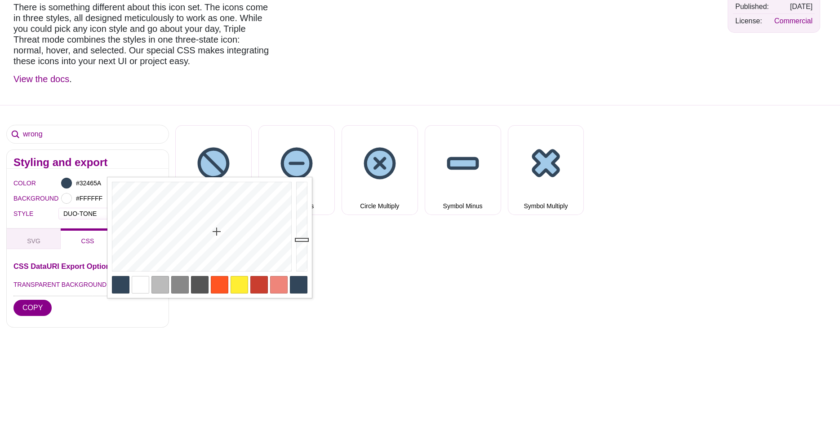
click at [167, 147] on div "wrong" at bounding box center [88, 137] width 162 height 25
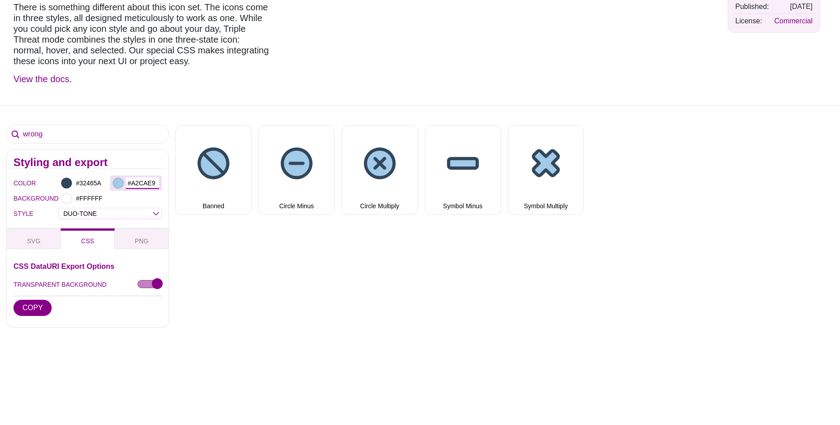
click at [138, 186] on input "#A2CAE9" at bounding box center [142, 183] width 33 height 12
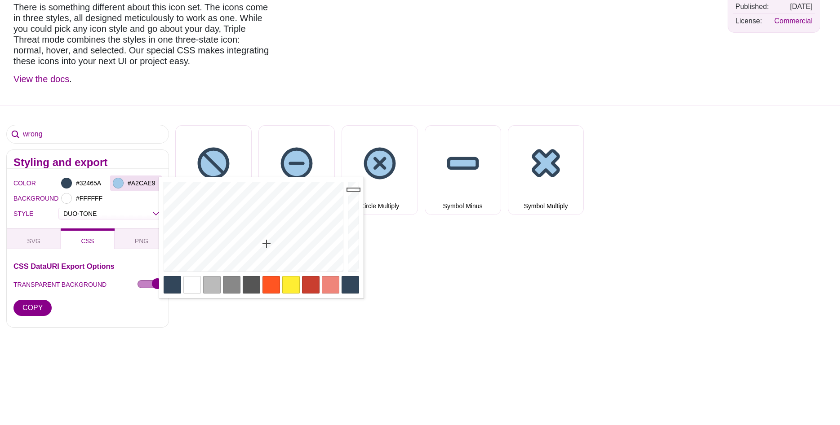
click at [120, 185] on div at bounding box center [118, 183] width 11 height 11
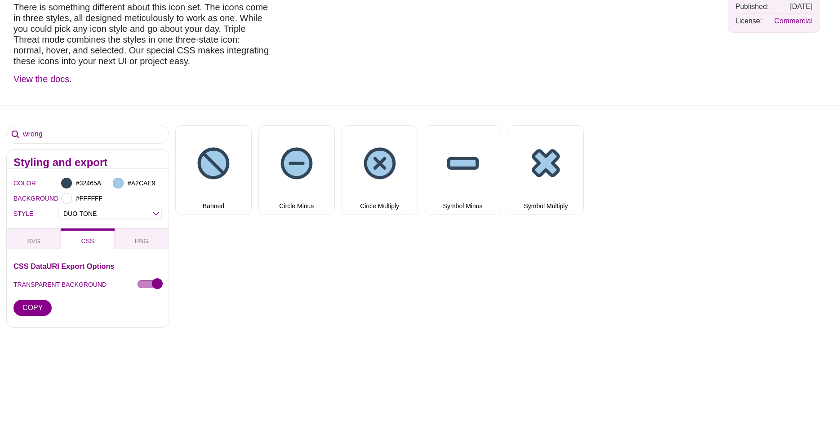
click at [422, 41] on div at bounding box center [542, 29] width 357 height 138
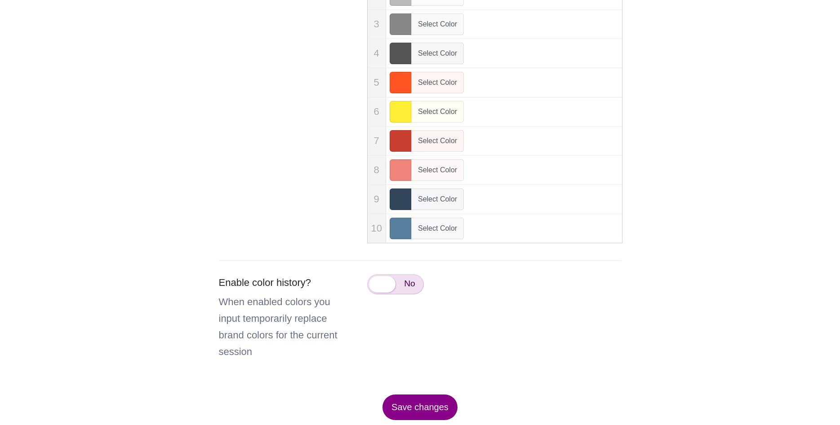
scroll to position [321, 0]
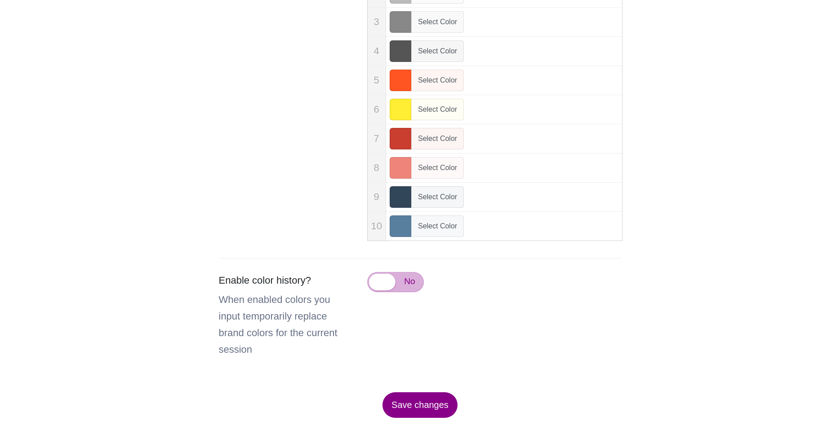
click at [399, 289] on span "No" at bounding box center [409, 282] width 28 height 20
click at [373, 285] on input "Yes No" at bounding box center [370, 282] width 6 height 6
checkbox input "true"
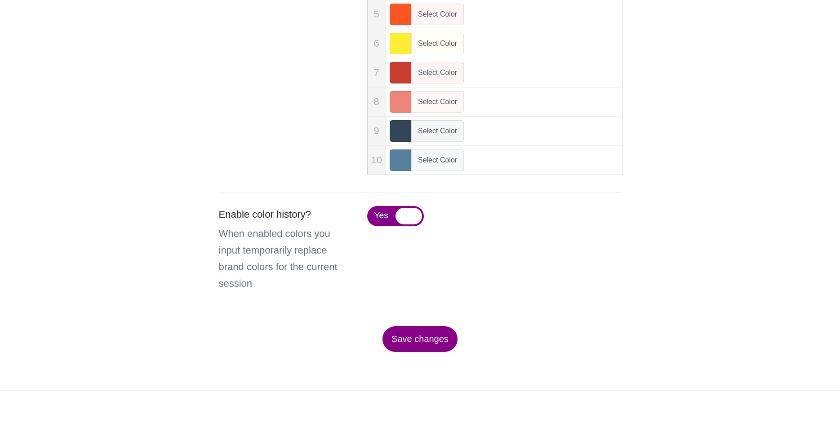
scroll to position [458, 0]
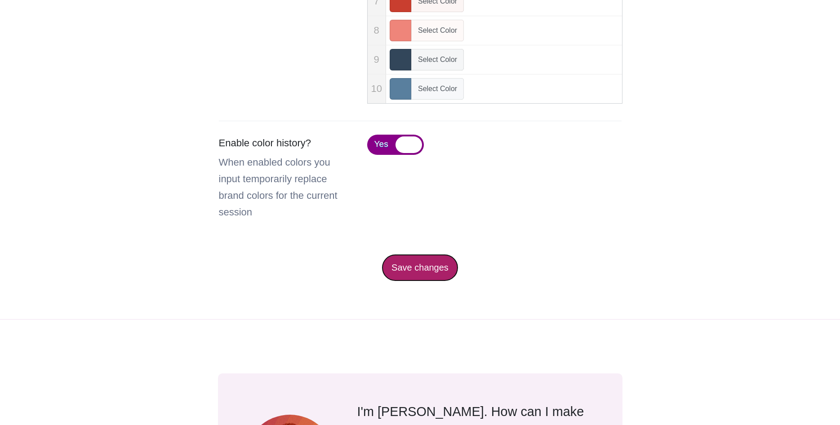
click at [431, 277] on button "Save changes" at bounding box center [419, 268] width 75 height 26
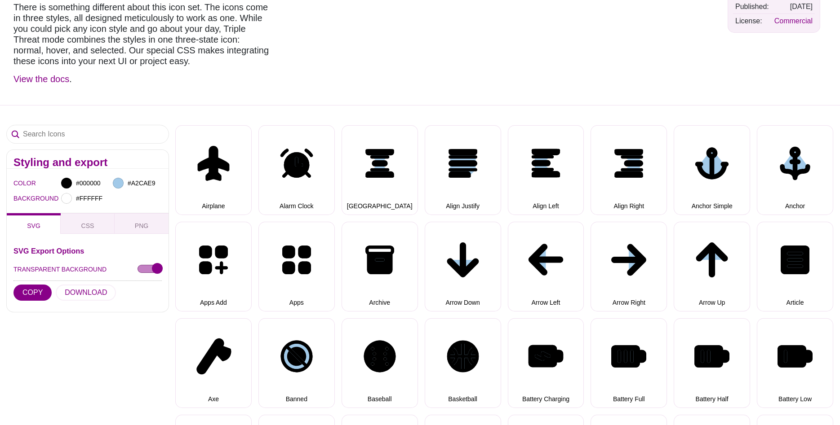
scroll to position [92, 0]
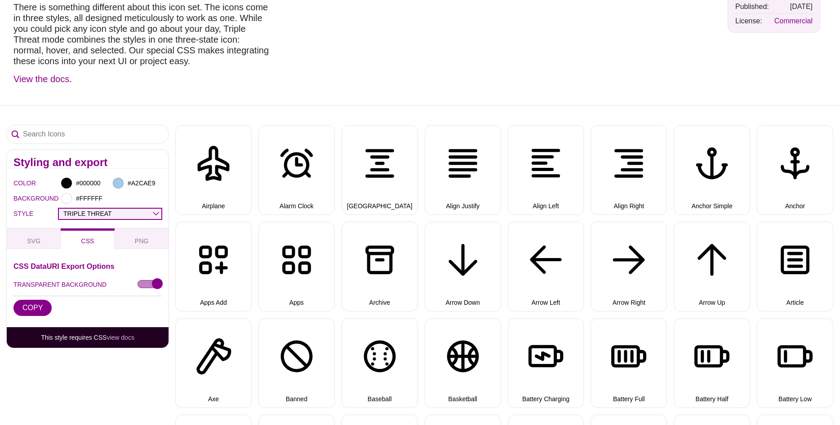
click at [59, 209] on select "OUTLINE DUO-TONE SOLID TRIPLE THREAT DOUBLE TROUBLE" at bounding box center [110, 214] width 102 height 10
select select "duo-tone"
click option "DUO-TONE" at bounding box center [0, 0] width 0 height 0
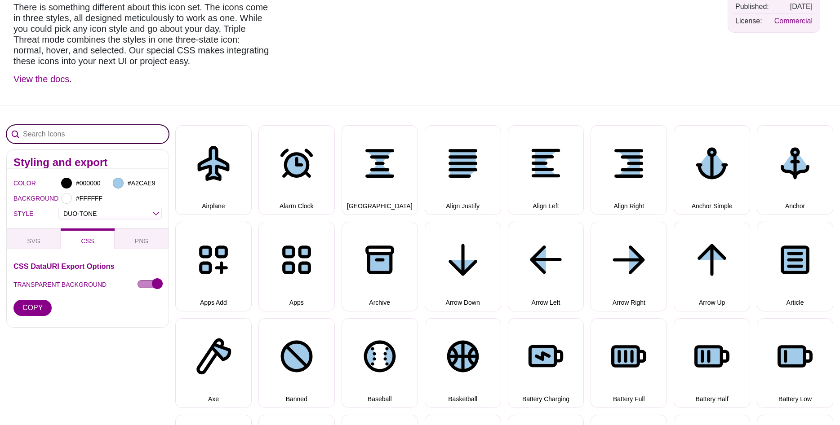
click at [51, 131] on input "Search Icons" at bounding box center [88, 134] width 162 height 18
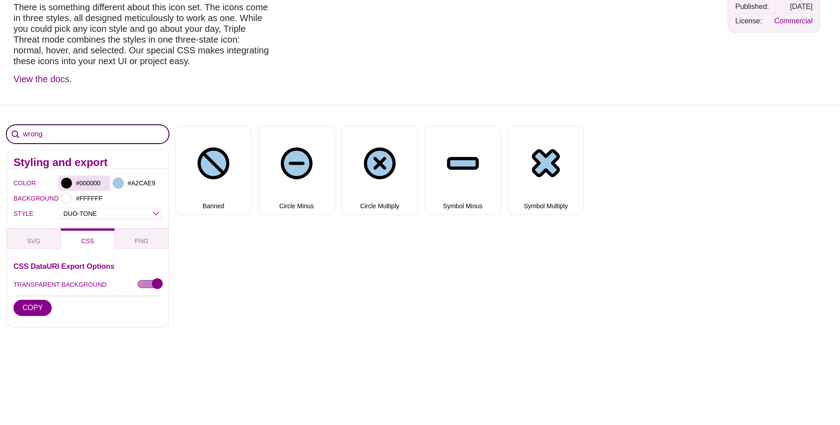
type input "wrong"
click at [85, 185] on input "#000000" at bounding box center [90, 183] width 33 height 12
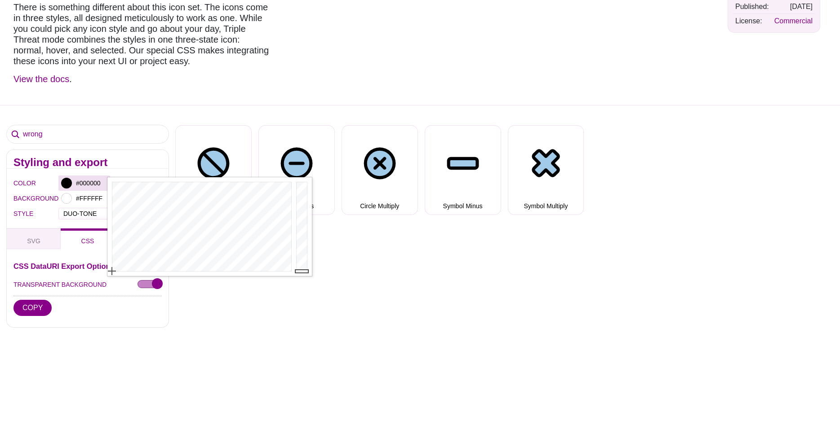
click at [71, 185] on div at bounding box center [66, 183] width 11 height 11
click at [67, 183] on div at bounding box center [66, 183] width 11 height 11
click at [418, 286] on div "wrong Styling and export COLOR #000000 #A2CAE9 BACKGROUND #FFFFFF STYLE OUTLINE…" at bounding box center [420, 280] width 840 height 351
click at [72, 184] on div "#000000" at bounding box center [84, 183] width 52 height 15
click at [399, 337] on div "wrong Styling and export COLOR #000000 #A2CAE9 BACKGROUND #FFFFFF STYLE OUTLINE…" at bounding box center [420, 280] width 840 height 351
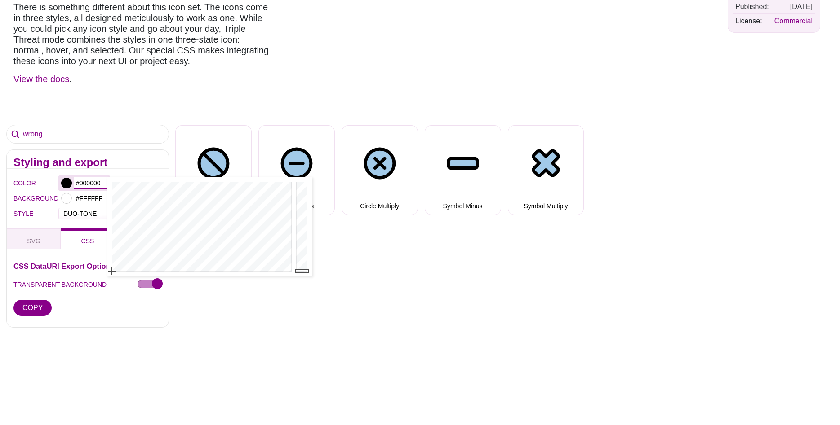
click at [93, 185] on input "#000000" at bounding box center [90, 183] width 33 height 12
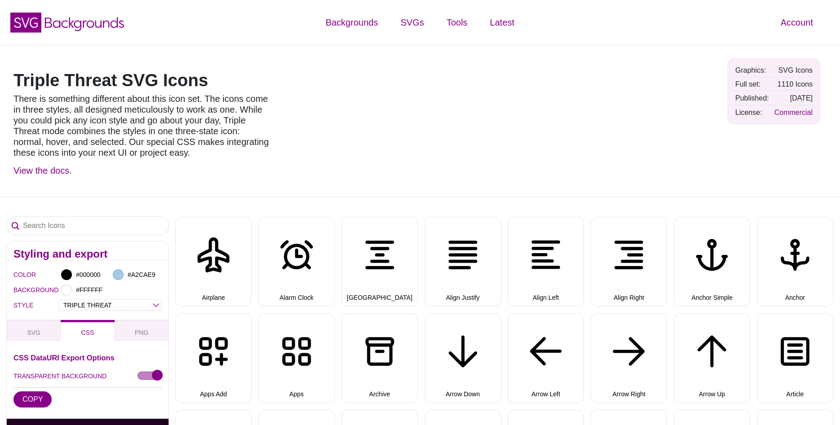
select select "triple threat"
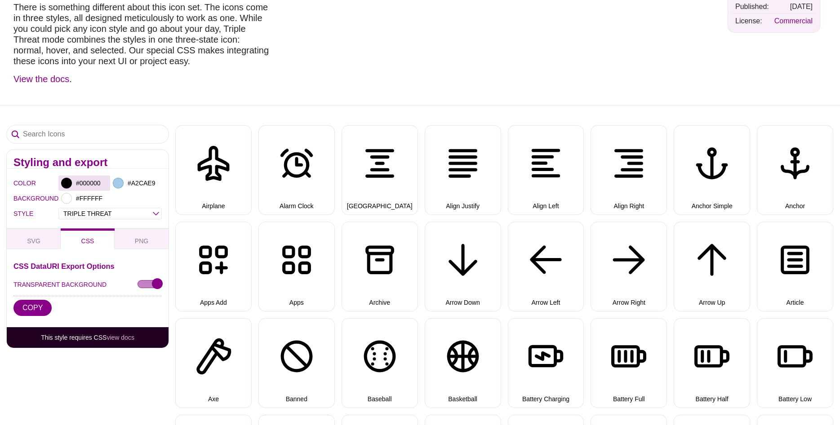
scroll to position [92, 0]
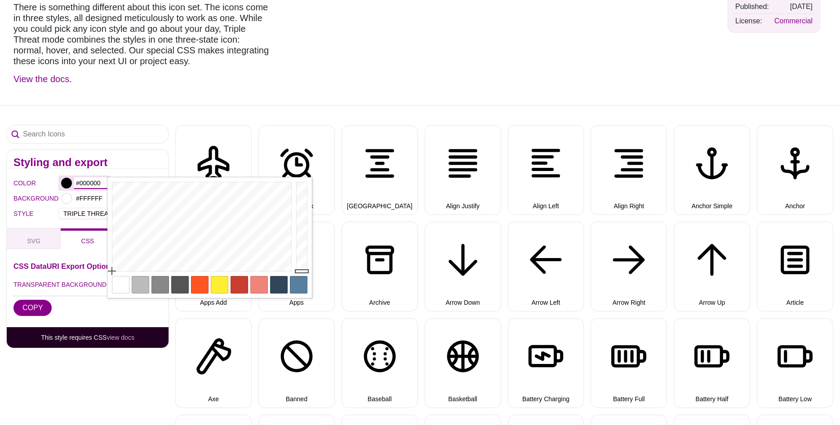
click at [79, 181] on input "#000000" at bounding box center [90, 183] width 33 height 12
paste input "32465a"
type input "#32465A"
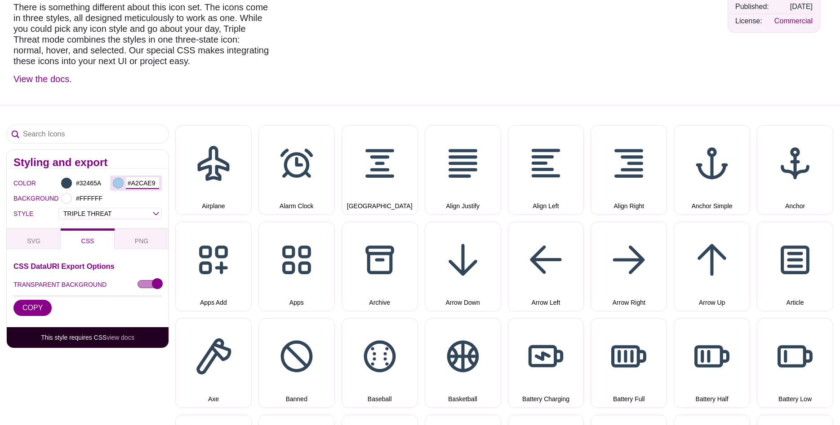
click at [143, 186] on input "#A2CAE9" at bounding box center [142, 183] width 33 height 12
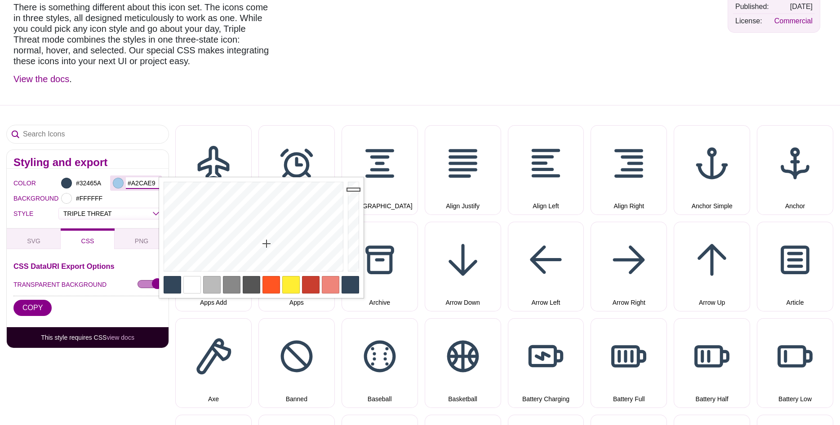
paste input "597f9e"
type input "#597F9E"
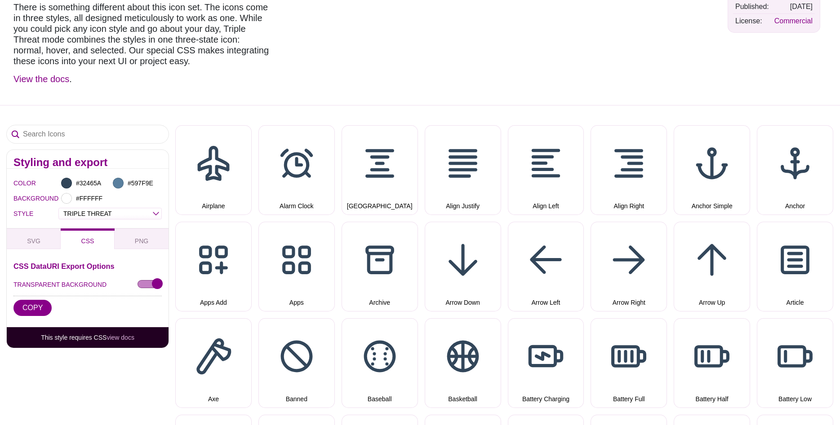
click at [479, 73] on div at bounding box center [542, 29] width 357 height 138
click at [59, 209] on select "OUTLINE DUO-TONE SOLID TRIPLE THREAT DOUBLE TROUBLE" at bounding box center [110, 214] width 102 height 10
select select "duo-tone"
click option "DUO-TONE" at bounding box center [0, 0] width 0 height 0
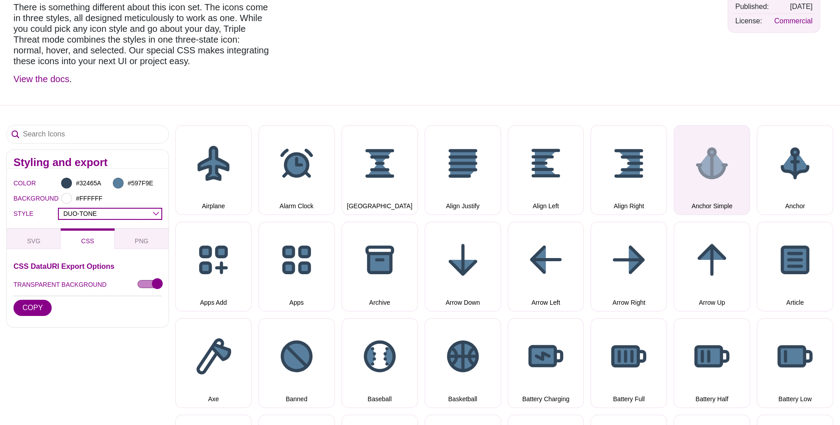
scroll to position [0, 0]
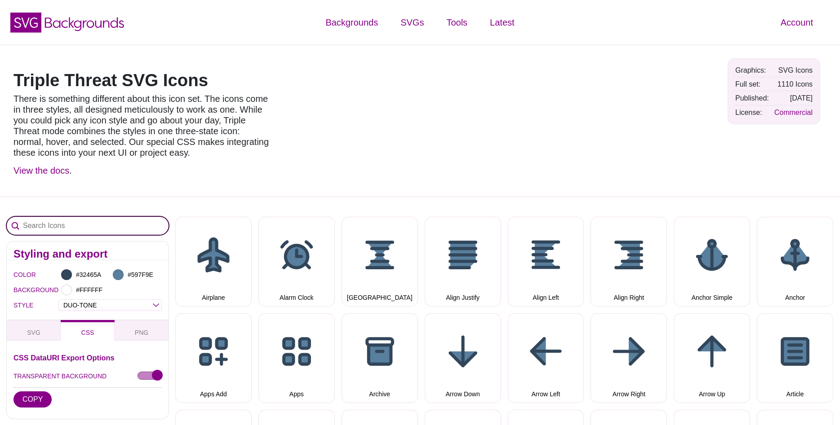
click at [65, 228] on input "Search Icons" at bounding box center [88, 226] width 162 height 18
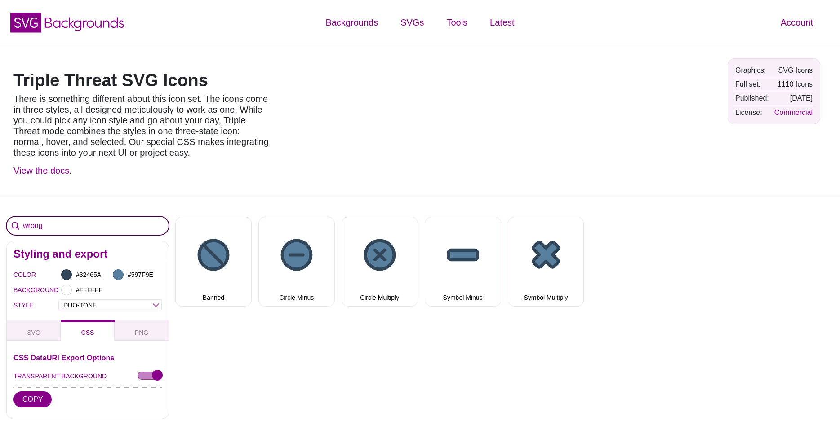
type input "wrong"
click at [60, 222] on input "wrong" at bounding box center [88, 226] width 162 height 18
drag, startPoint x: 60, startPoint y: 226, endPoint x: 18, endPoint y: 225, distance: 42.3
click at [18, 225] on input "wrong" at bounding box center [88, 226] width 162 height 18
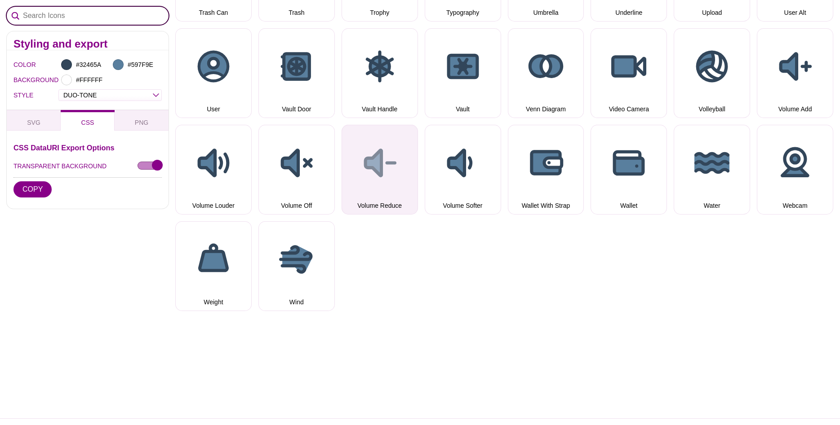
scroll to position [4445, 0]
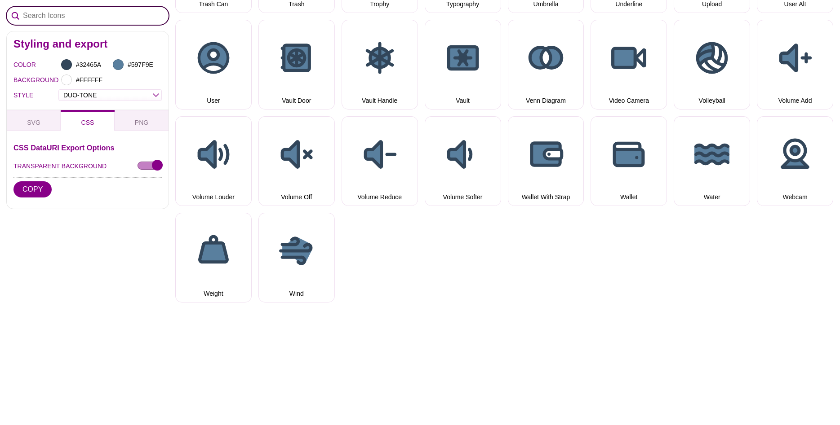
click at [44, 14] on input "Search Icons" at bounding box center [88, 16] width 162 height 18
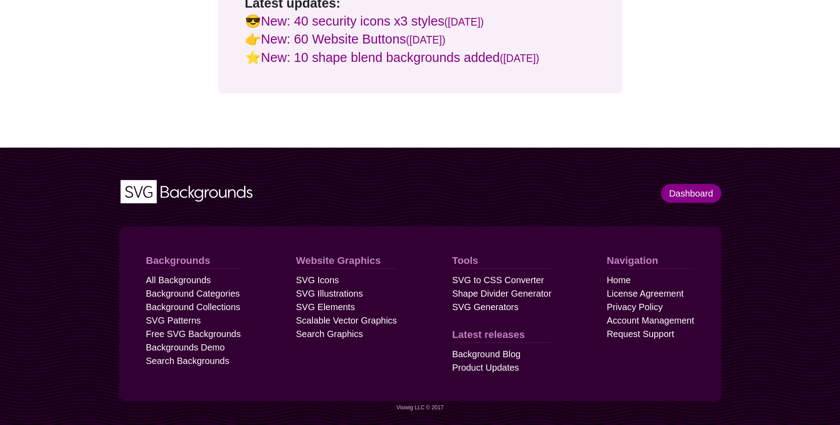
scroll to position [196, 0]
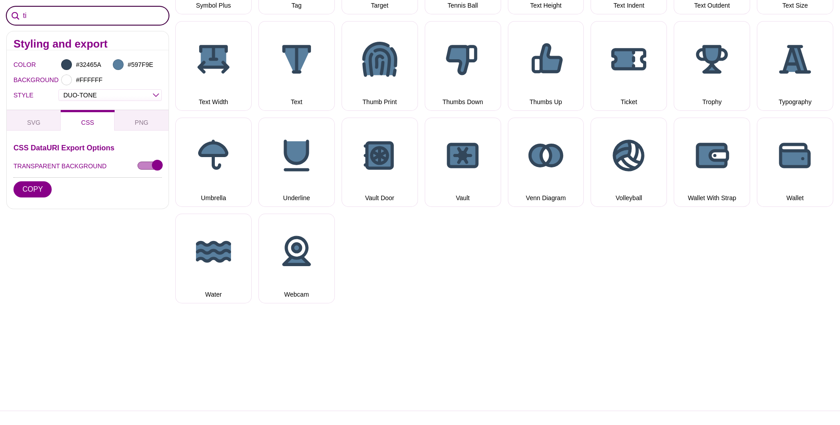
type input "t"
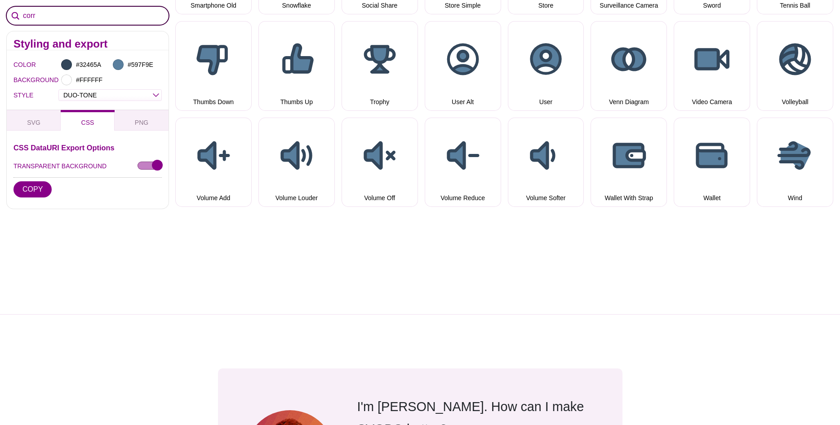
scroll to position [293, 0]
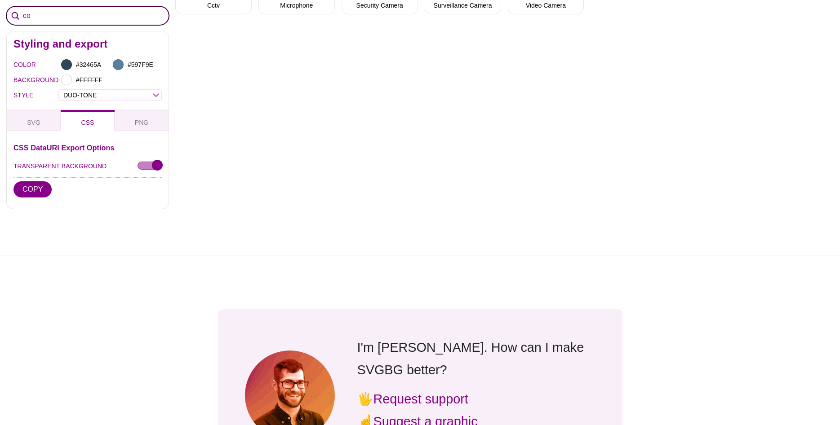
type input "c"
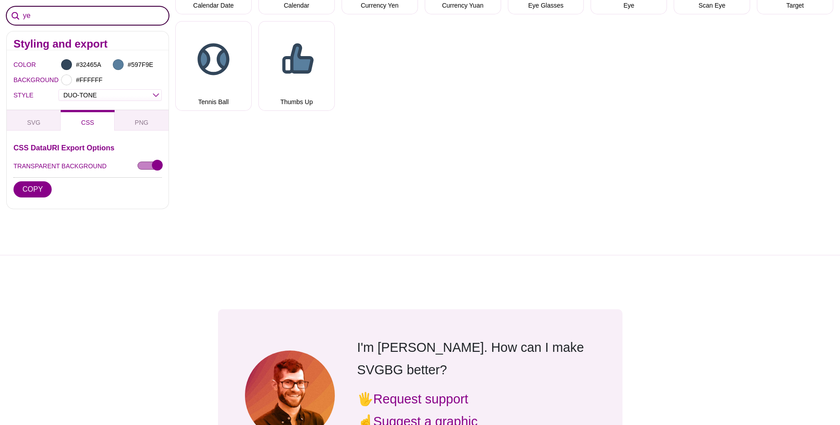
type input "y"
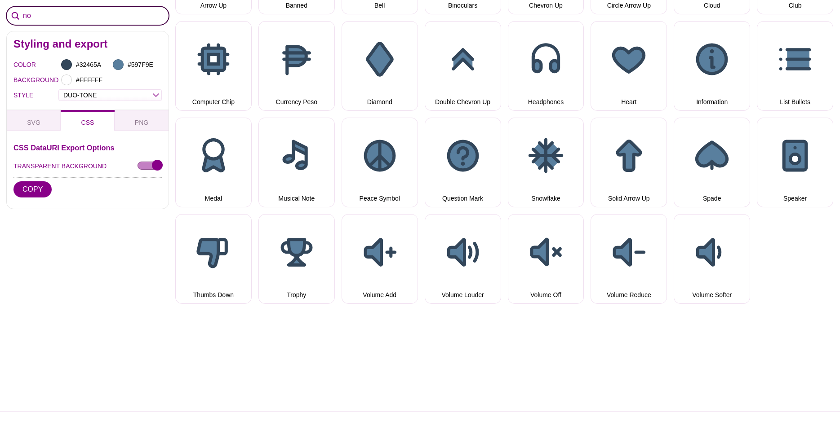
type input "n"
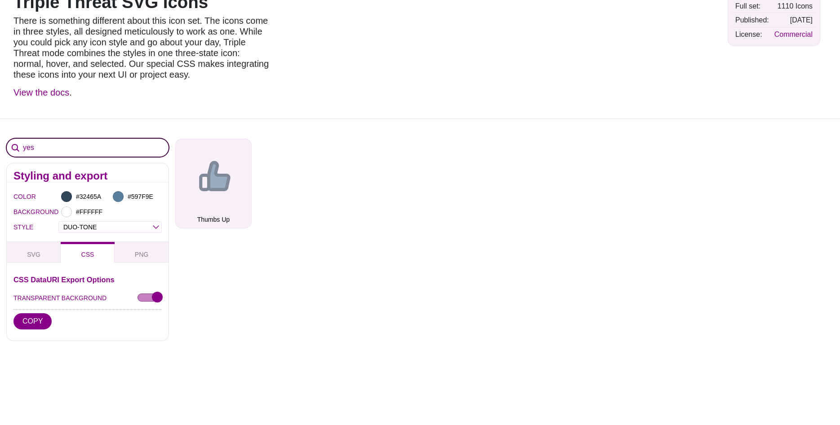
scroll to position [63, 0]
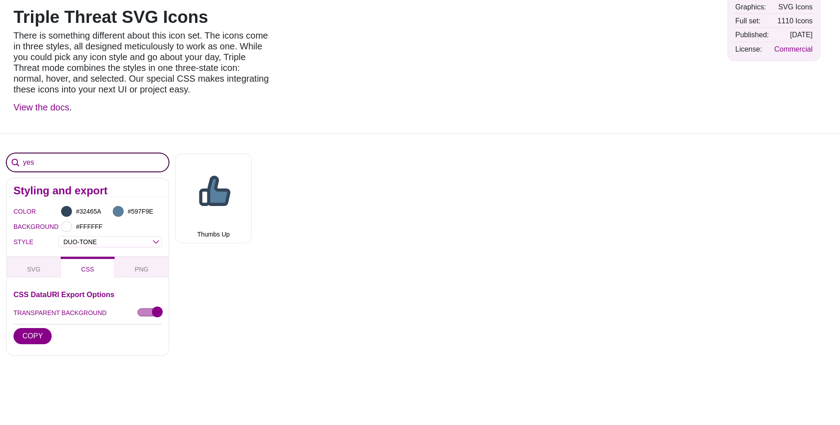
drag, startPoint x: 47, startPoint y: 165, endPoint x: 21, endPoint y: 168, distance: 26.7
click at [21, 168] on input "yes" at bounding box center [88, 163] width 162 height 18
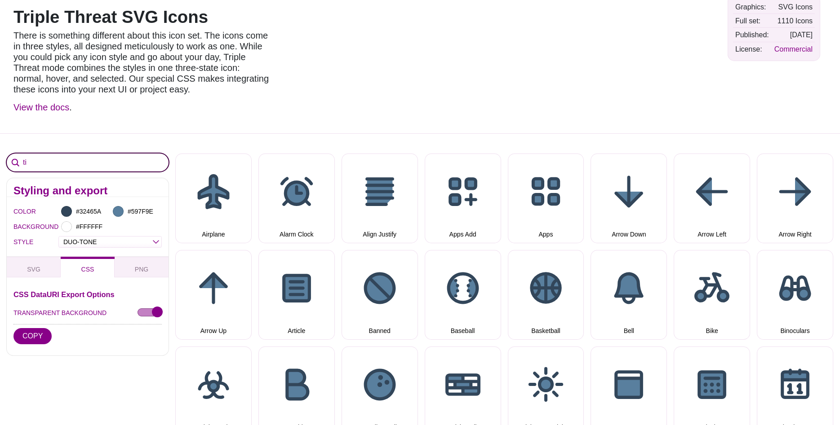
type input "t"
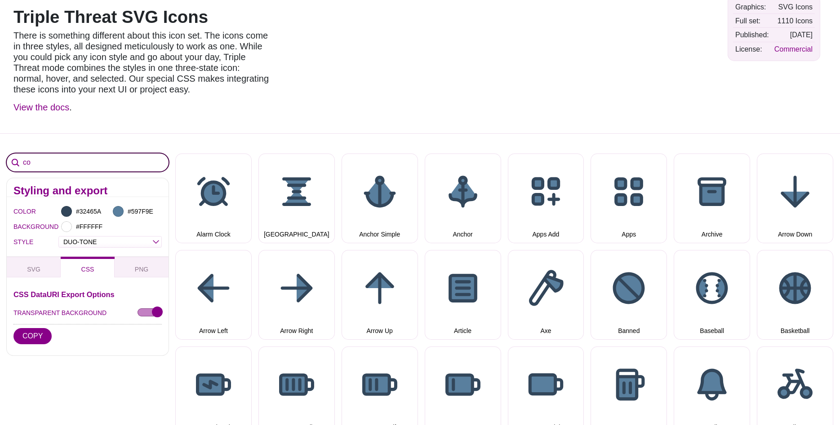
type input "c"
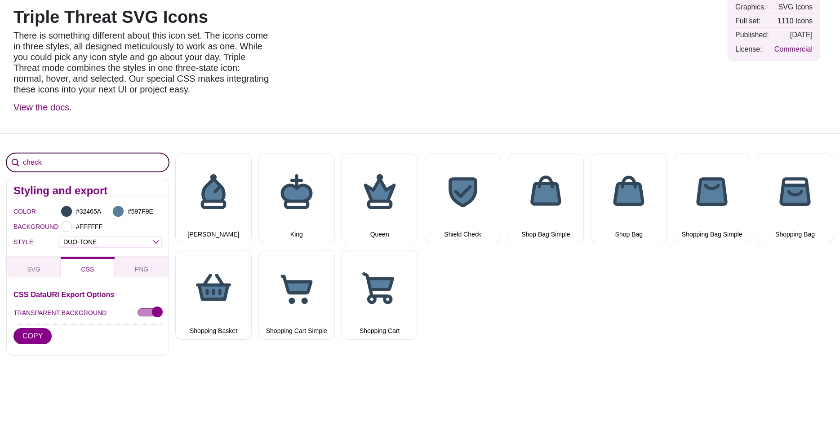
type input "check"
click at [67, 157] on input "check" at bounding box center [88, 163] width 162 height 18
drag, startPoint x: 51, startPoint y: 161, endPoint x: 16, endPoint y: 162, distance: 34.6
click at [16, 162] on input "check" at bounding box center [88, 163] width 162 height 18
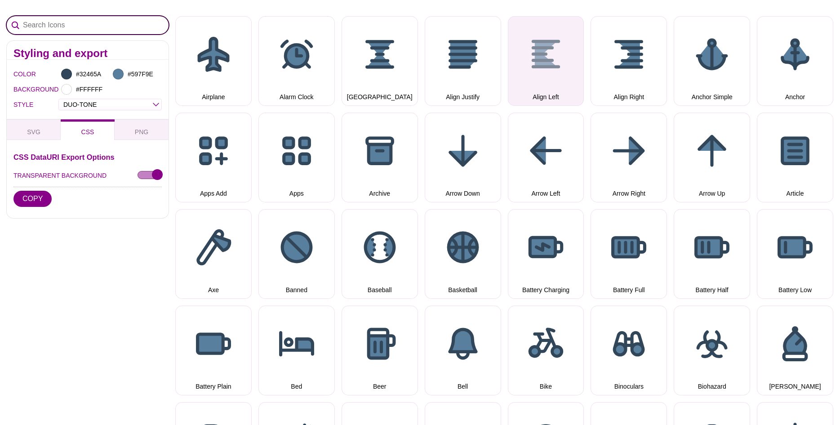
scroll to position [0, 0]
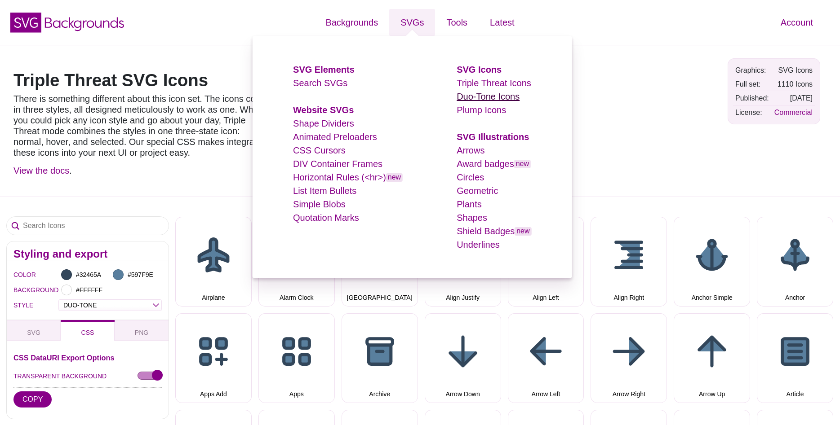
click at [491, 97] on link "Duo-Tone Icons" at bounding box center [487, 97] width 63 height 10
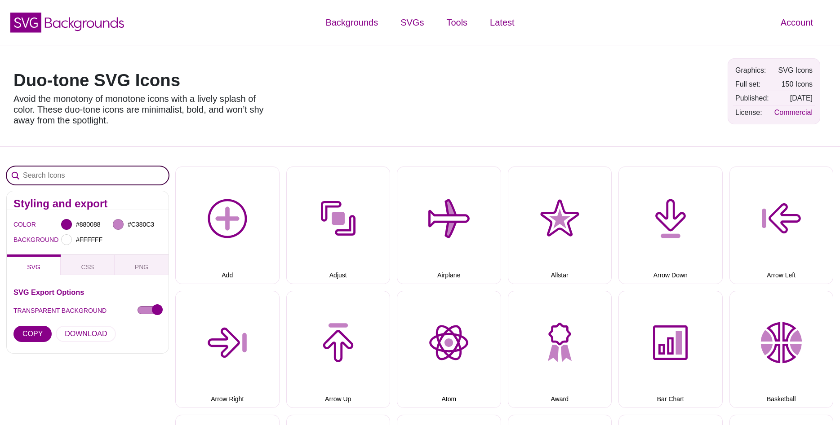
click at [51, 179] on input "Search Icons" at bounding box center [88, 176] width 162 height 18
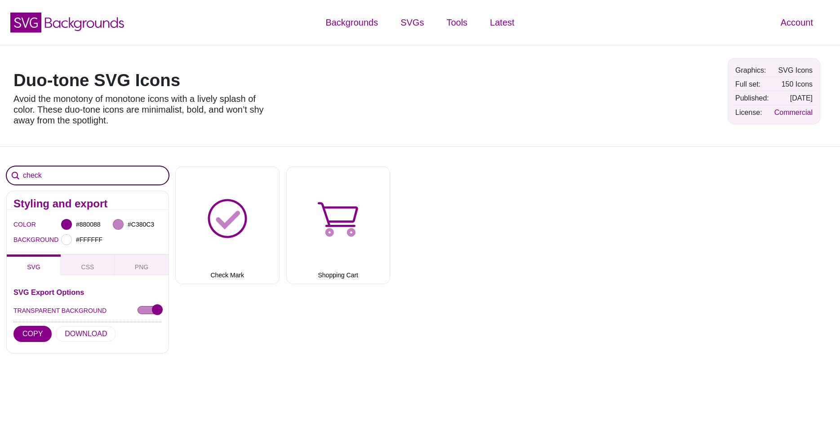
type input "check"
